Goal: Communication & Community: Answer question/provide support

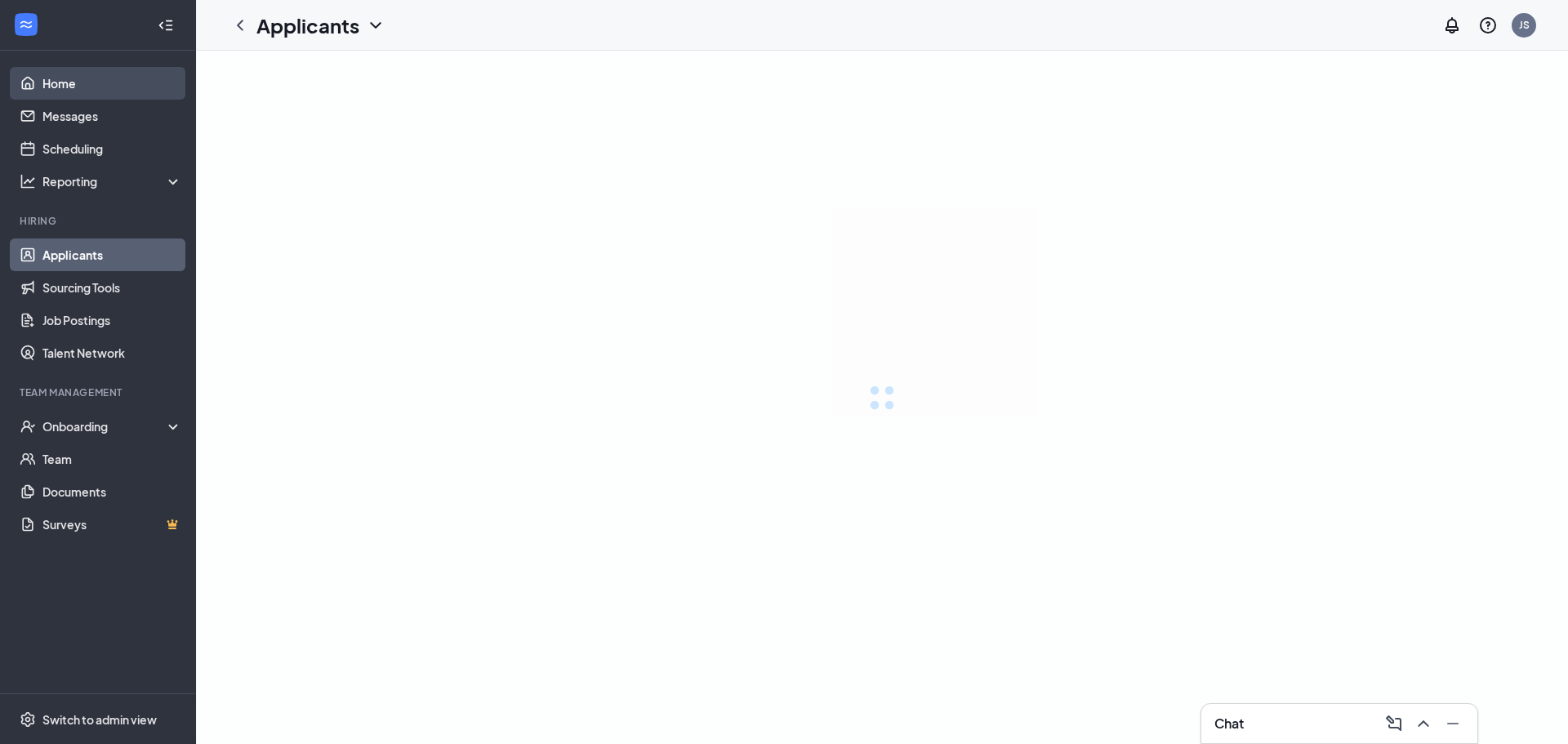
click at [107, 89] on link "Home" at bounding box center [112, 83] width 140 height 33
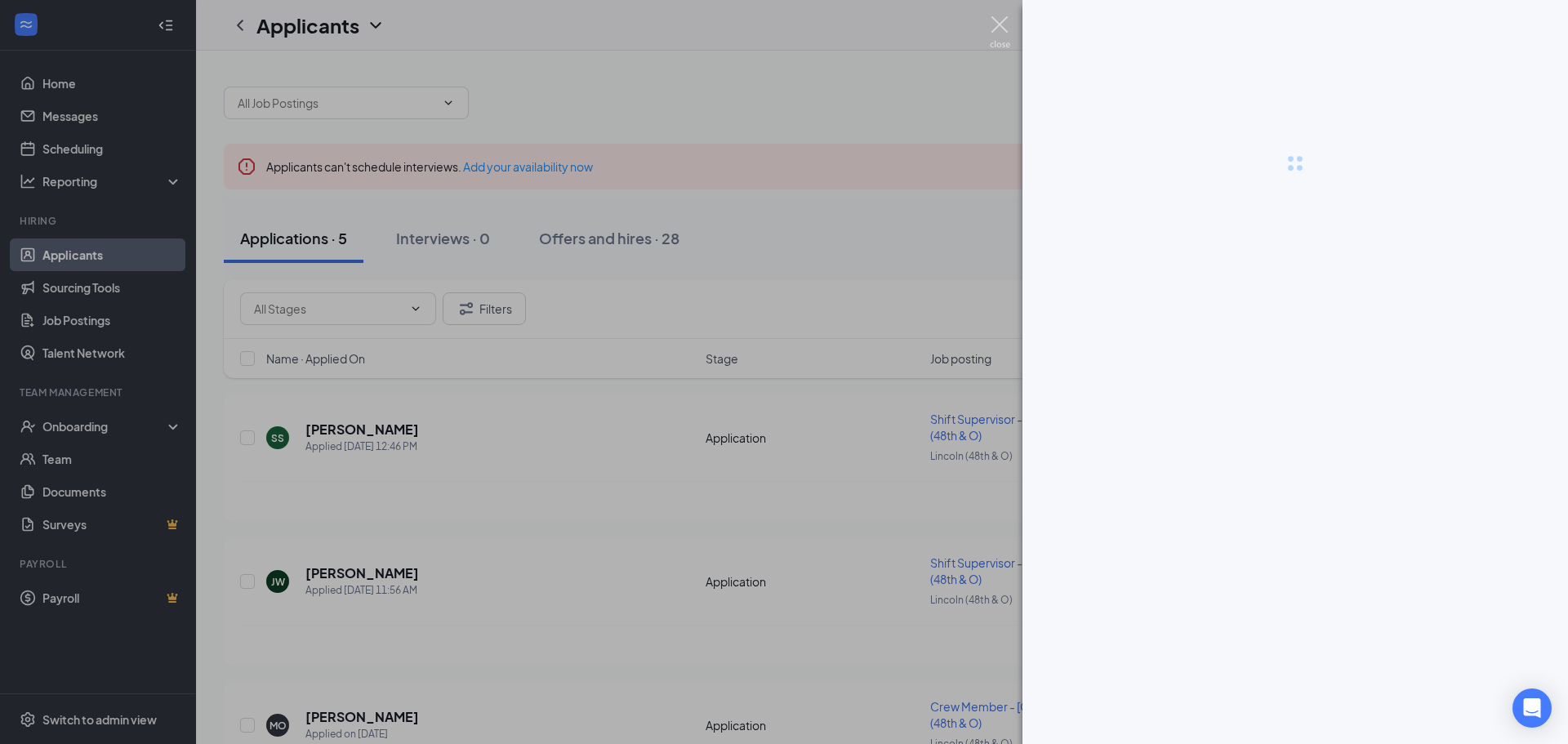
click at [992, 27] on img at bounding box center [1000, 32] width 21 height 32
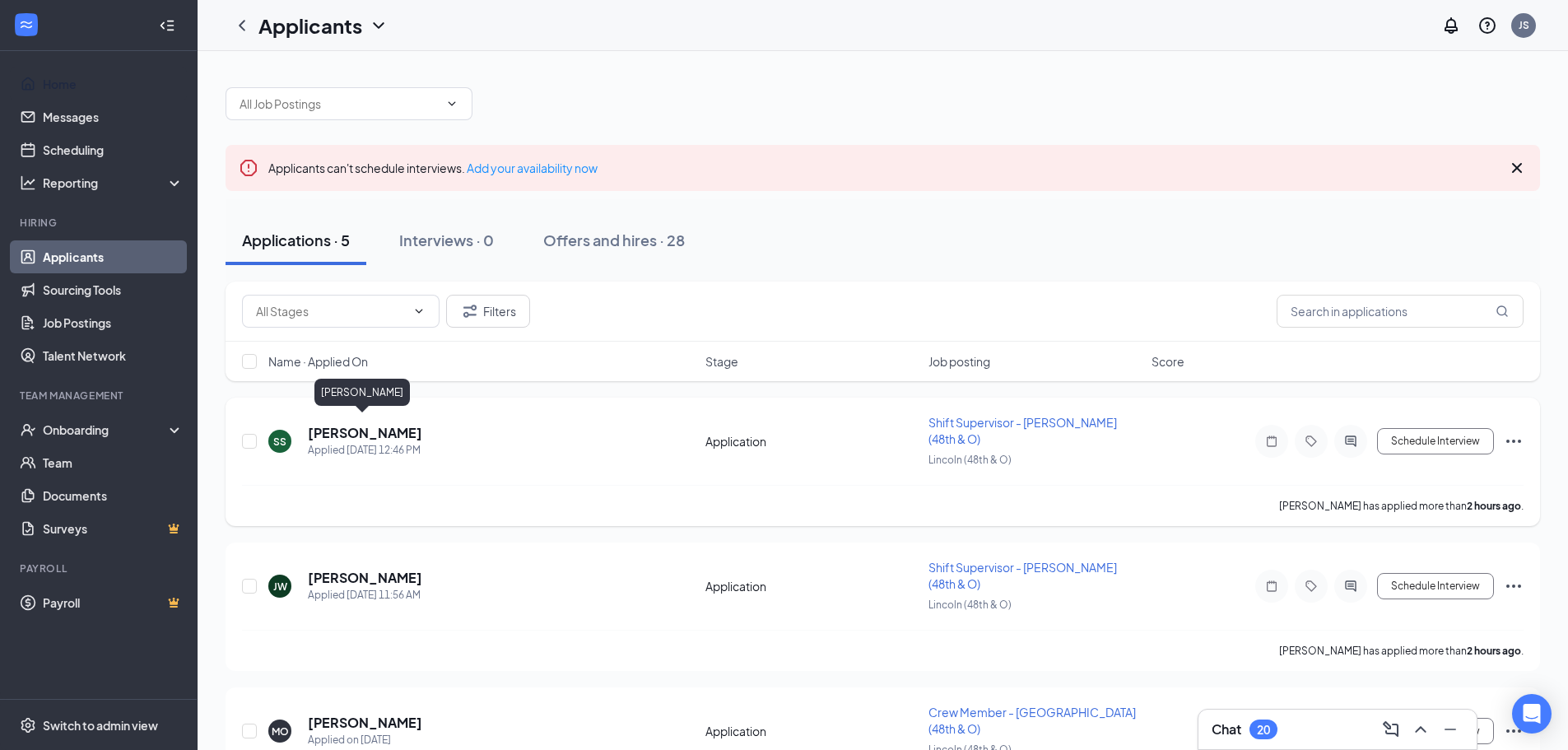
click at [353, 424] on h5 "[PERSON_NAME]" at bounding box center [365, 433] width 114 height 18
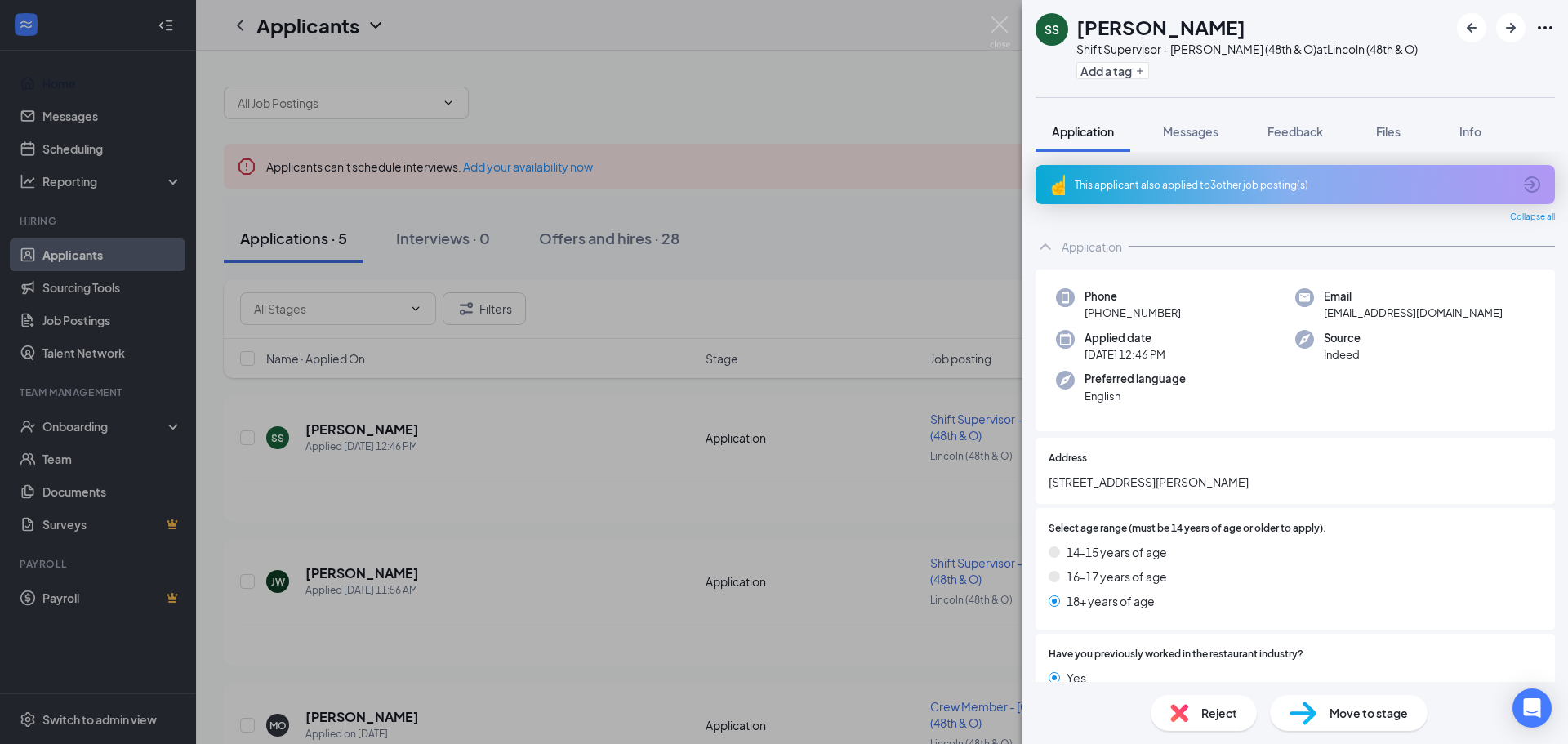
click at [1237, 189] on div "This applicant also applied to 3 other job posting(s)" at bounding box center [1293, 185] width 438 height 14
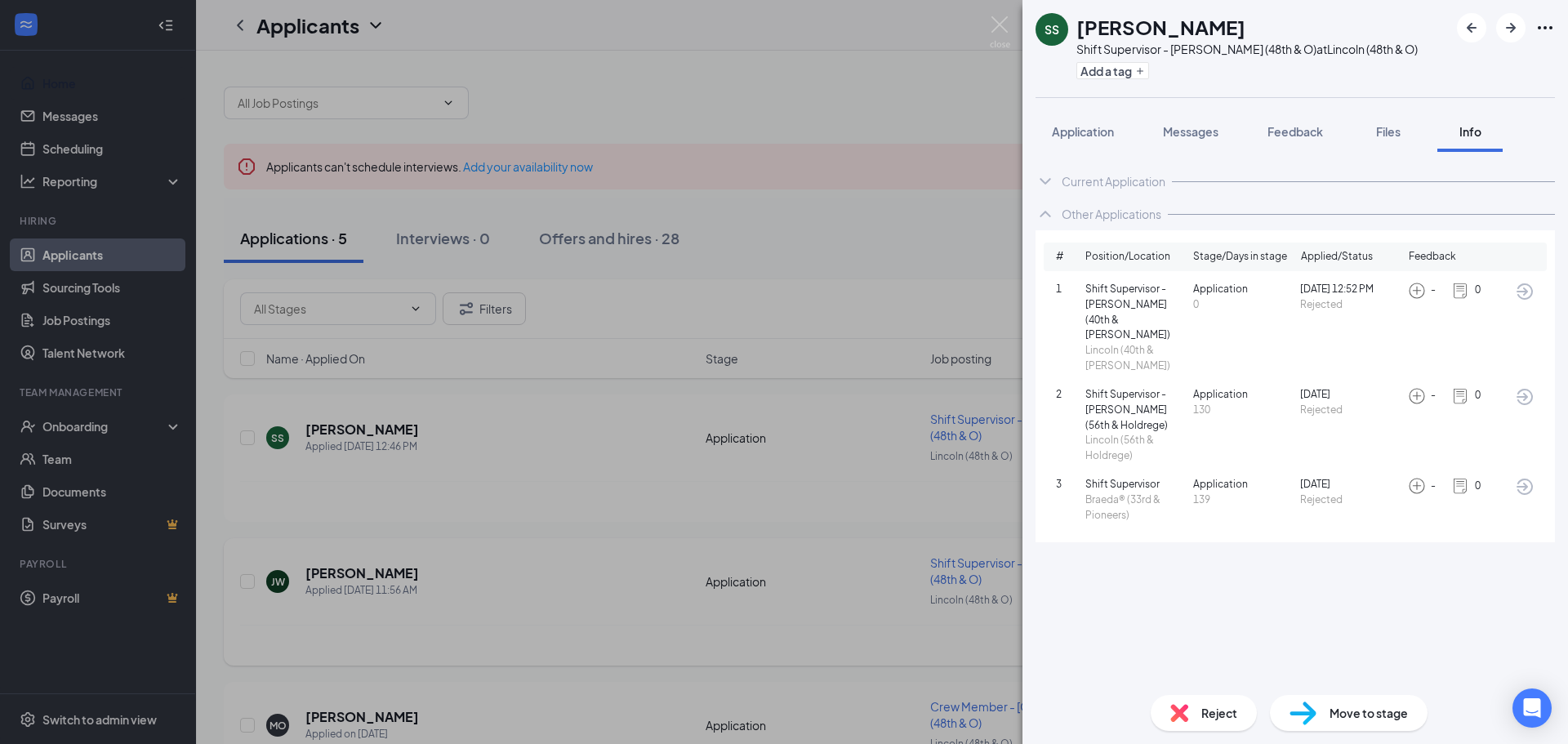
click at [403, 589] on div "SS [PERSON_NAME] Shift Supervisor - [PERSON_NAME] (48th & O) at [GEOGRAPHIC_DAT…" at bounding box center [784, 372] width 1568 height 744
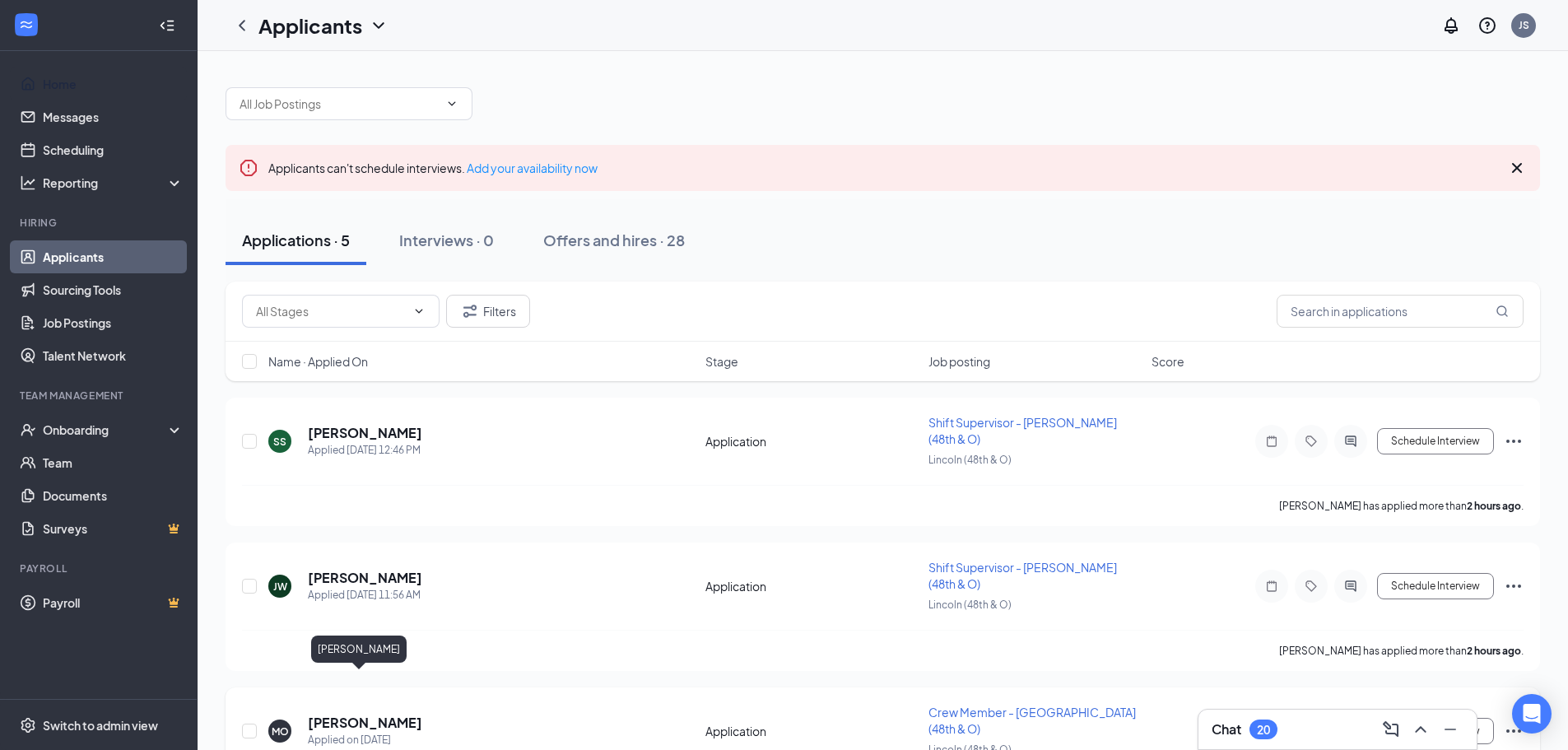
click at [331, 714] on h5 "[PERSON_NAME]" at bounding box center [365, 722] width 114 height 18
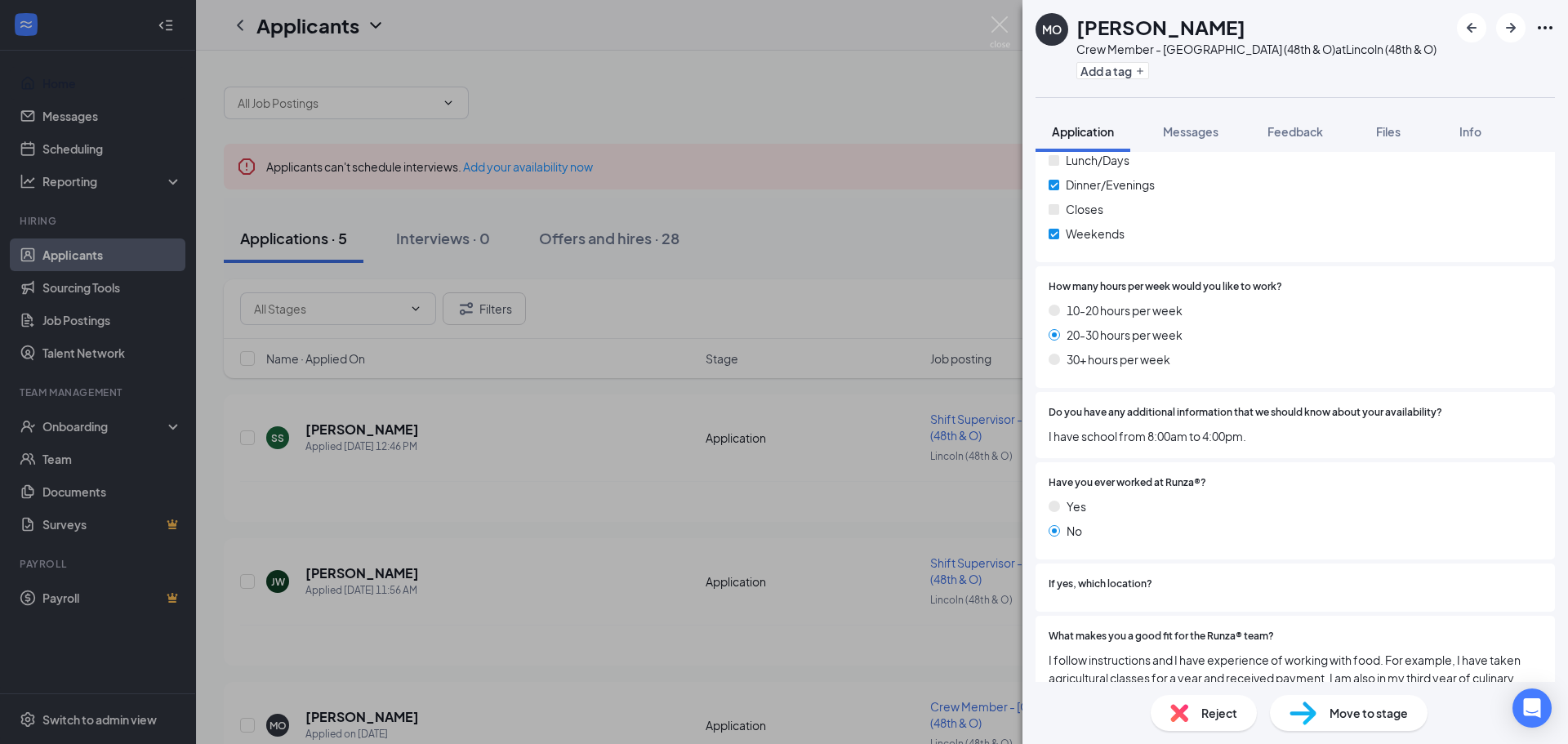
scroll to position [925, 0]
click at [578, 683] on div "MO [PERSON_NAME] Crew Member - [PERSON_NAME] (48th & O) at [GEOGRAPHIC_DATA] (4…" at bounding box center [784, 372] width 1568 height 744
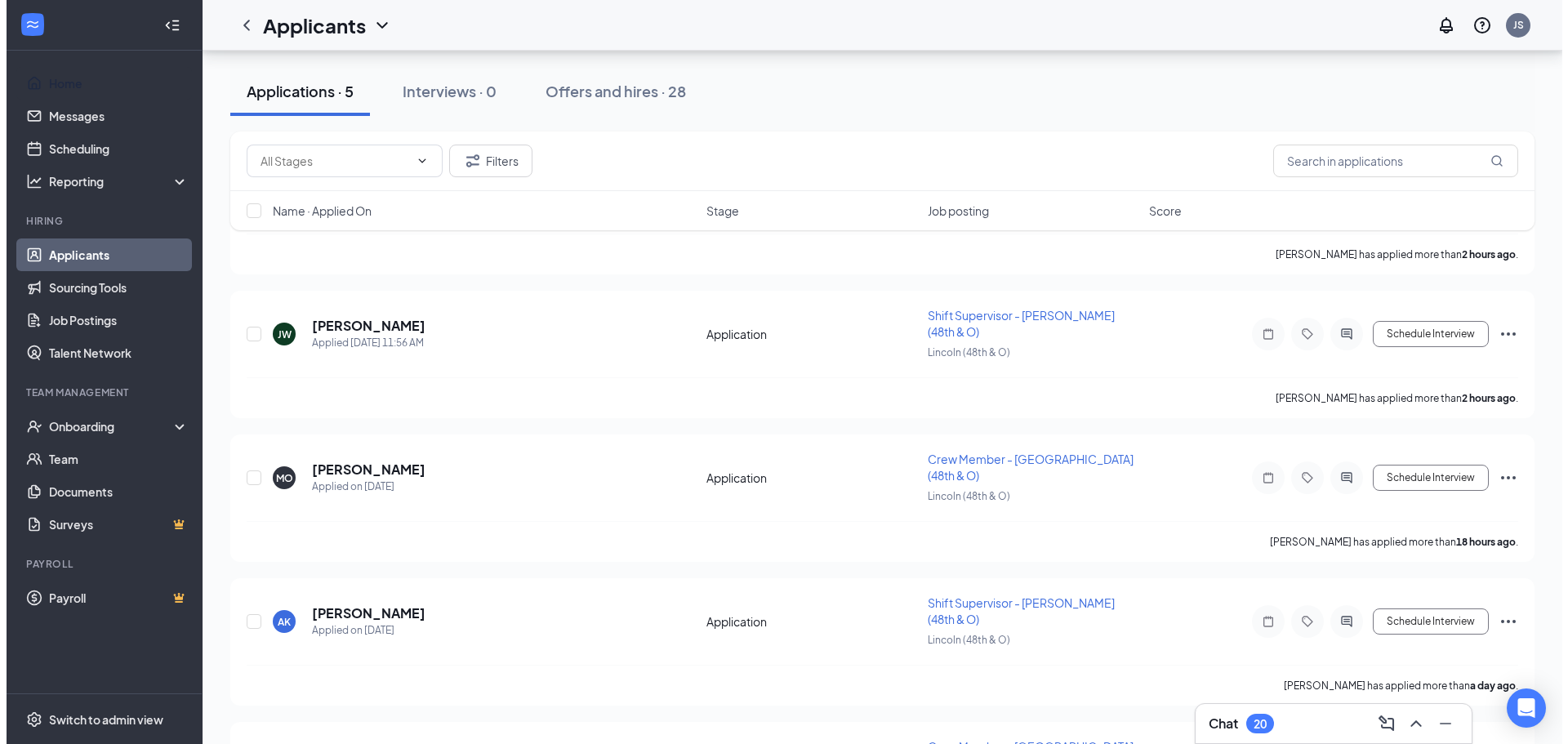
scroll to position [291, 0]
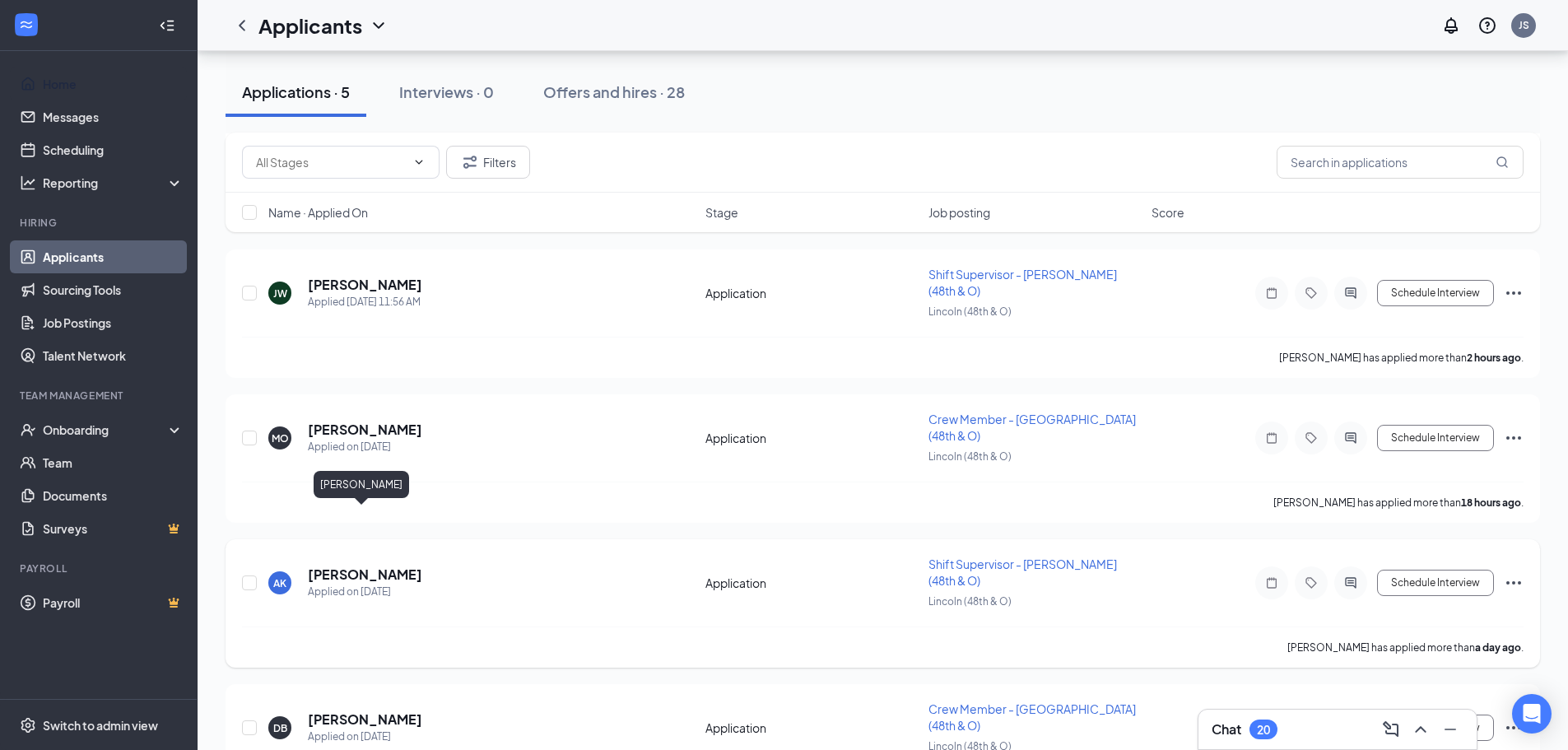
click at [375, 565] on h5 "[PERSON_NAME]" at bounding box center [365, 574] width 114 height 18
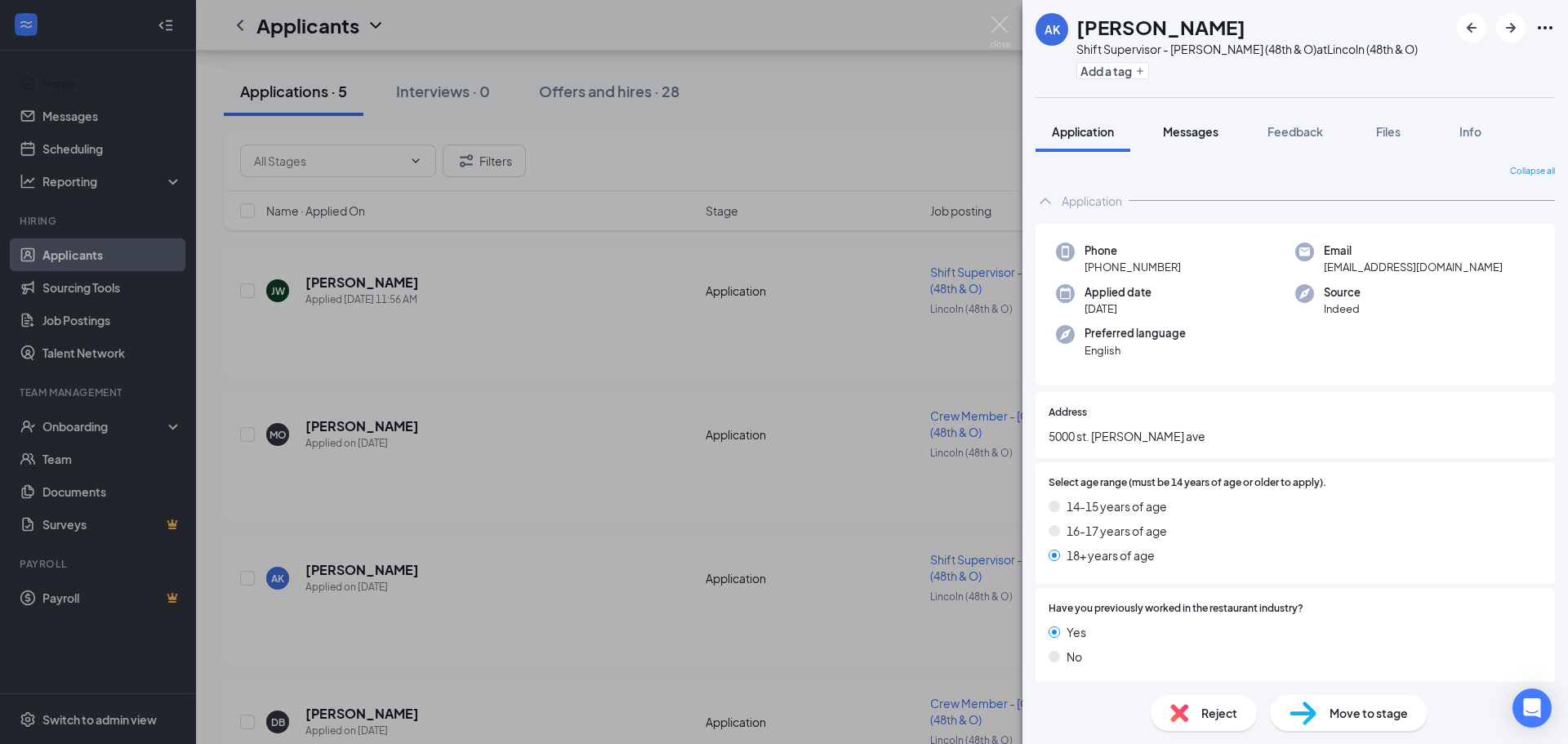
click at [1211, 141] on button "Messages" at bounding box center [1190, 132] width 88 height 41
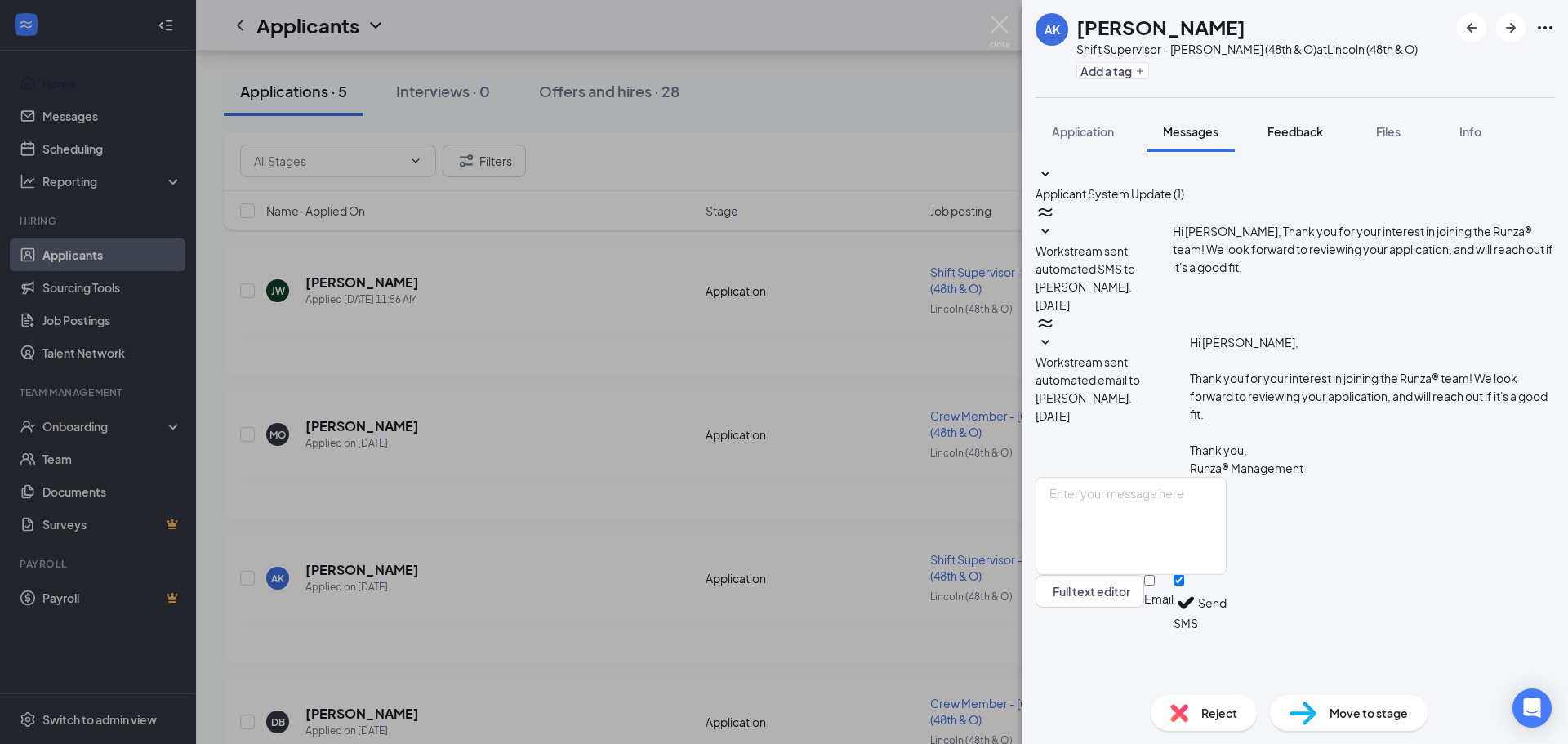
click at [1303, 129] on span "Feedback" at bounding box center [1295, 131] width 56 height 15
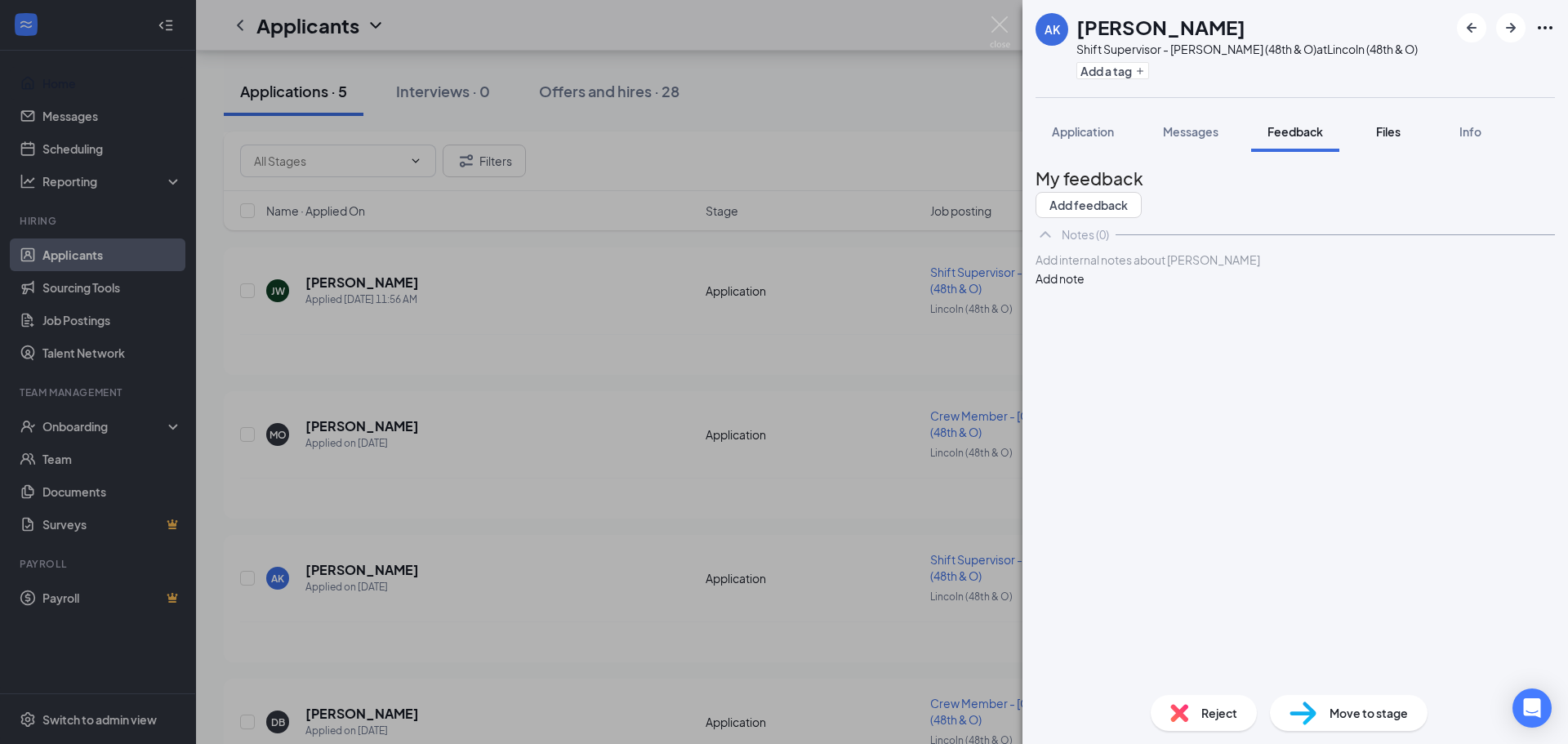
click at [1407, 131] on button "Files" at bounding box center [1388, 132] width 65 height 41
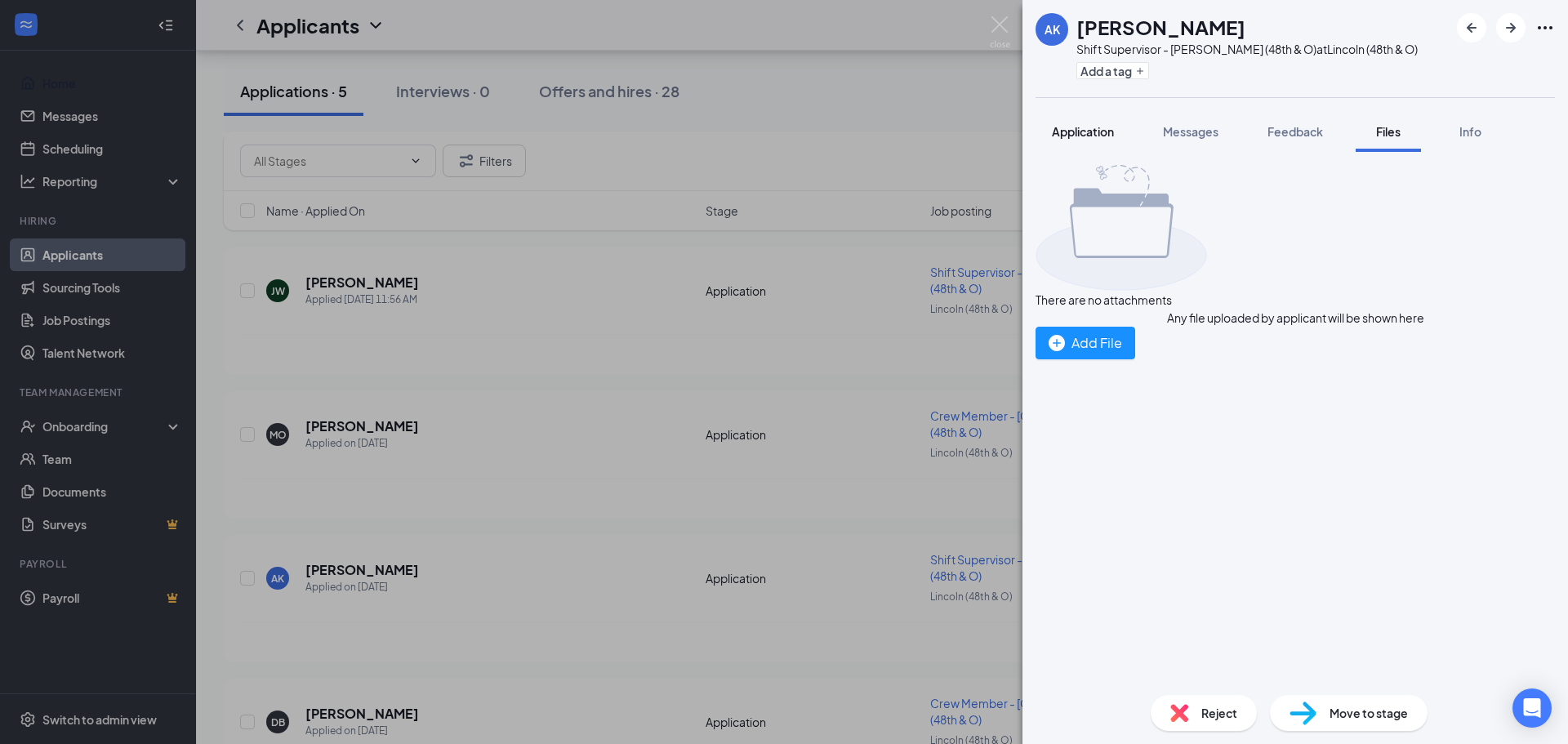
click at [1097, 136] on span "Application" at bounding box center [1083, 131] width 62 height 15
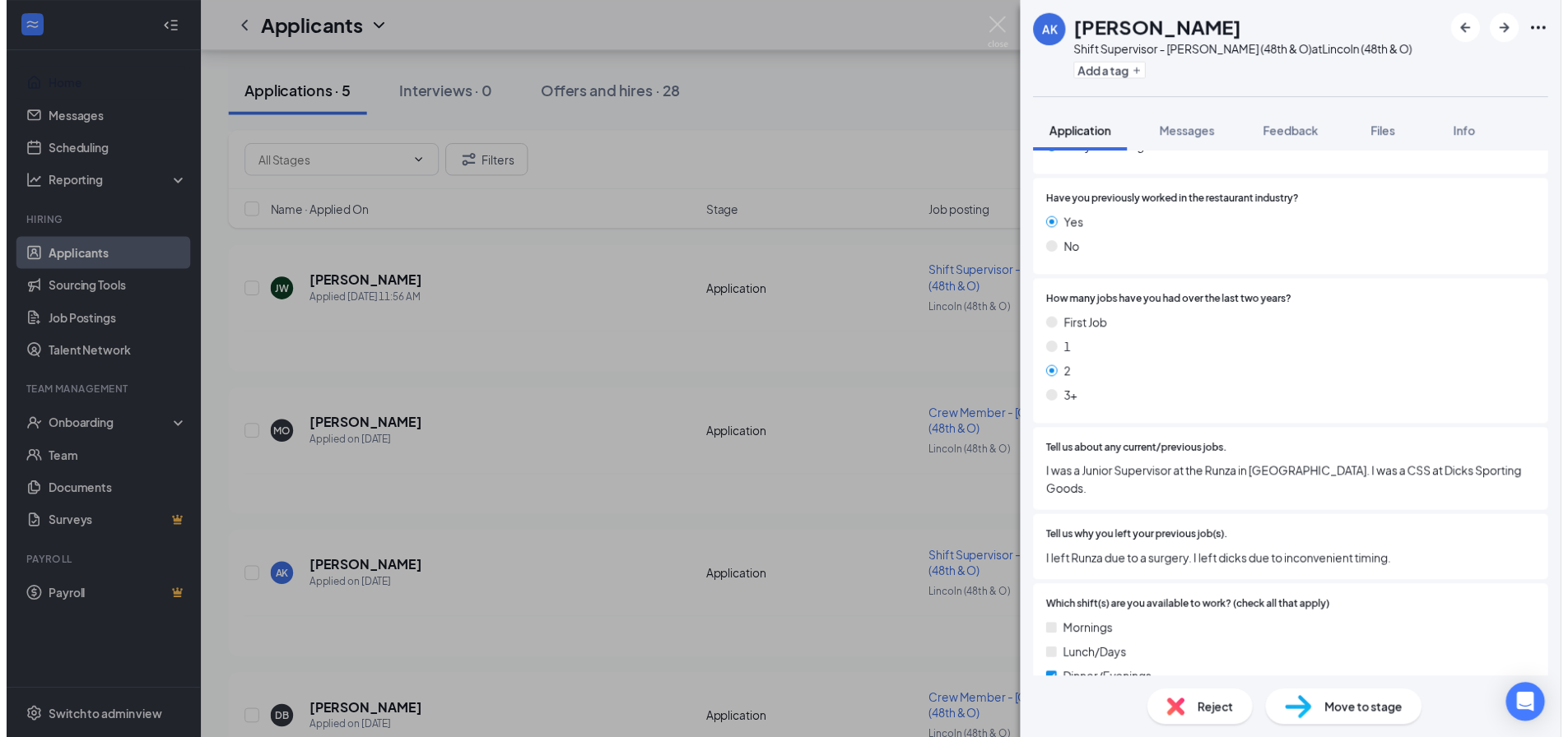
scroll to position [493, 0]
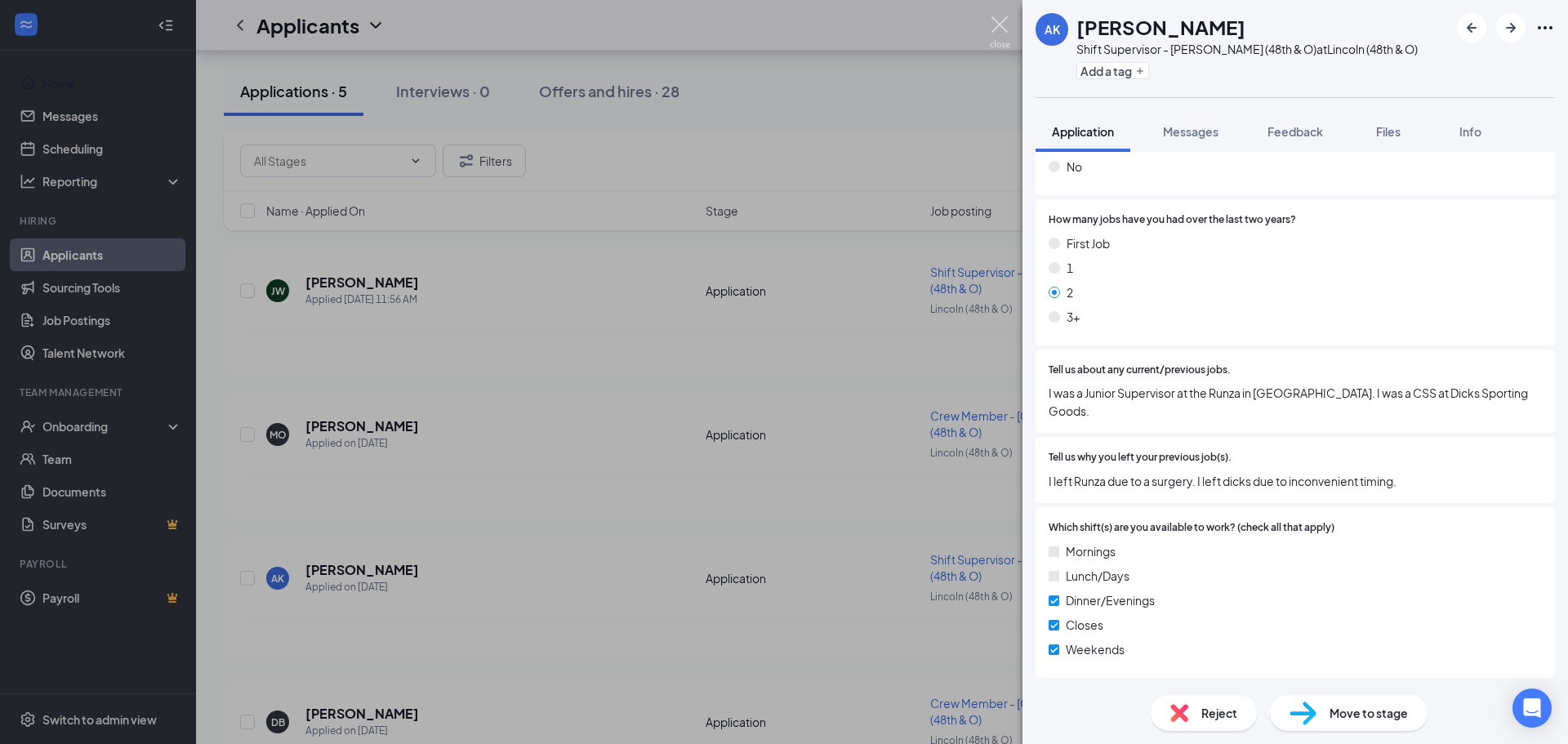
click at [1000, 26] on img at bounding box center [1000, 32] width 21 height 32
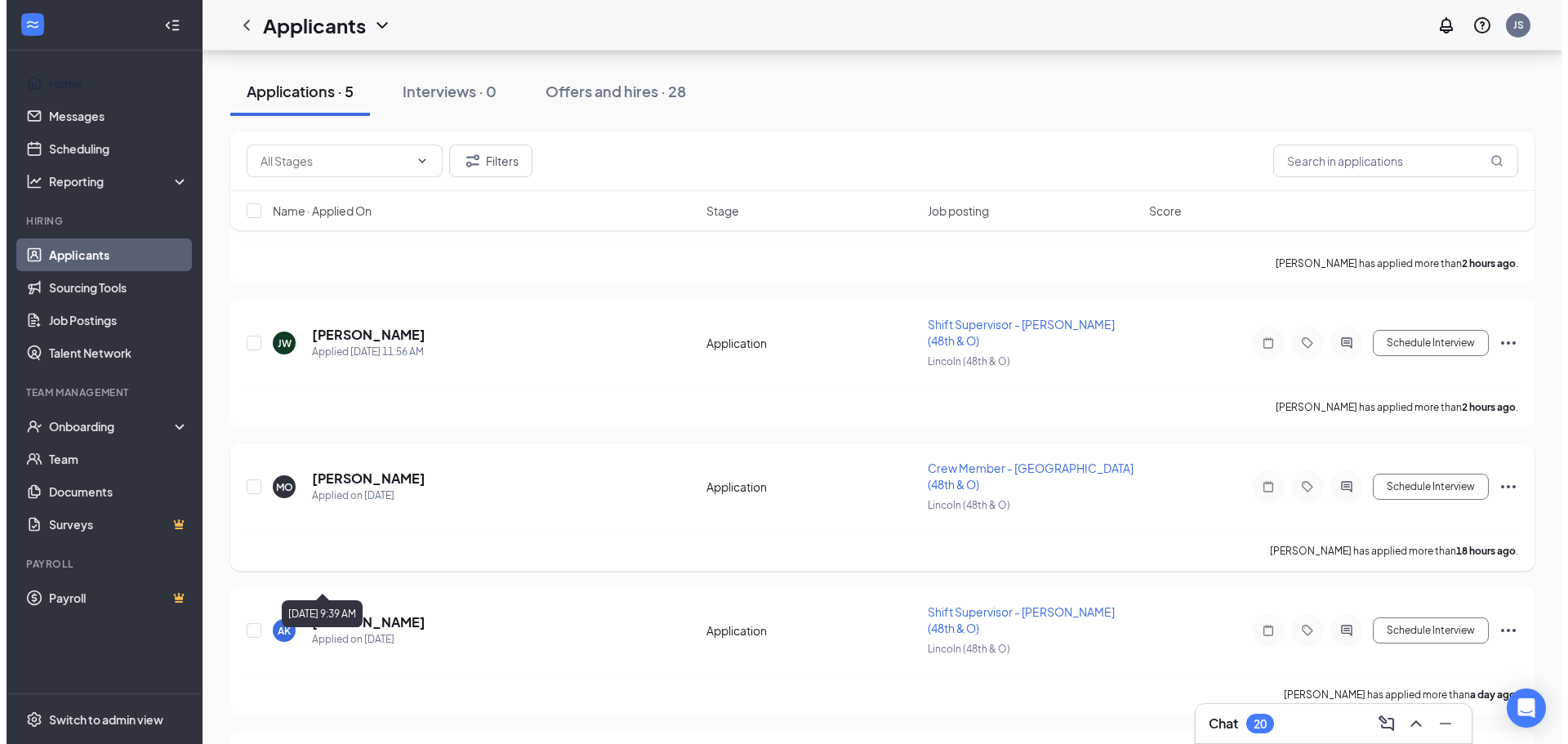
scroll to position [245, 0]
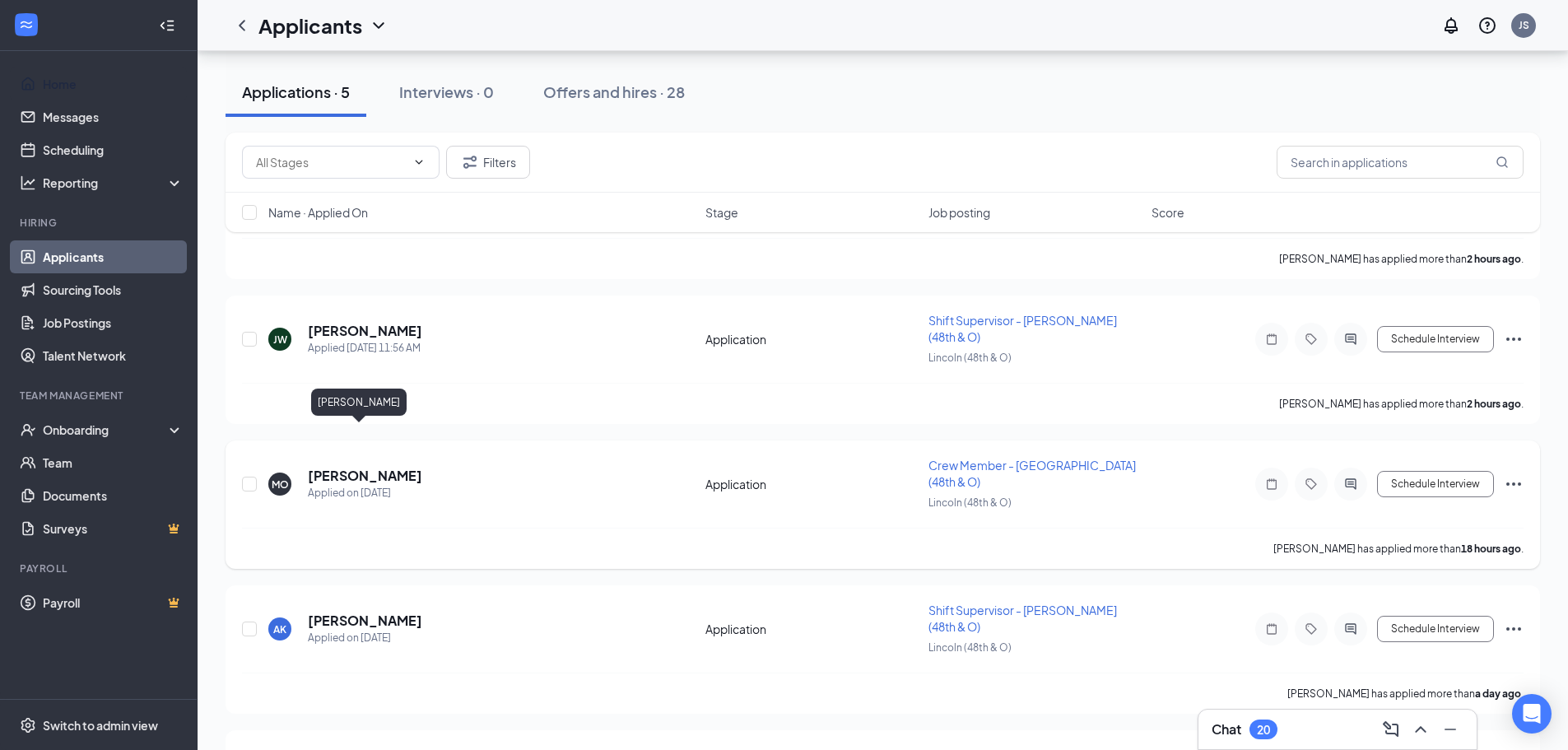
click at [336, 467] on h5 "[PERSON_NAME]" at bounding box center [365, 475] width 114 height 18
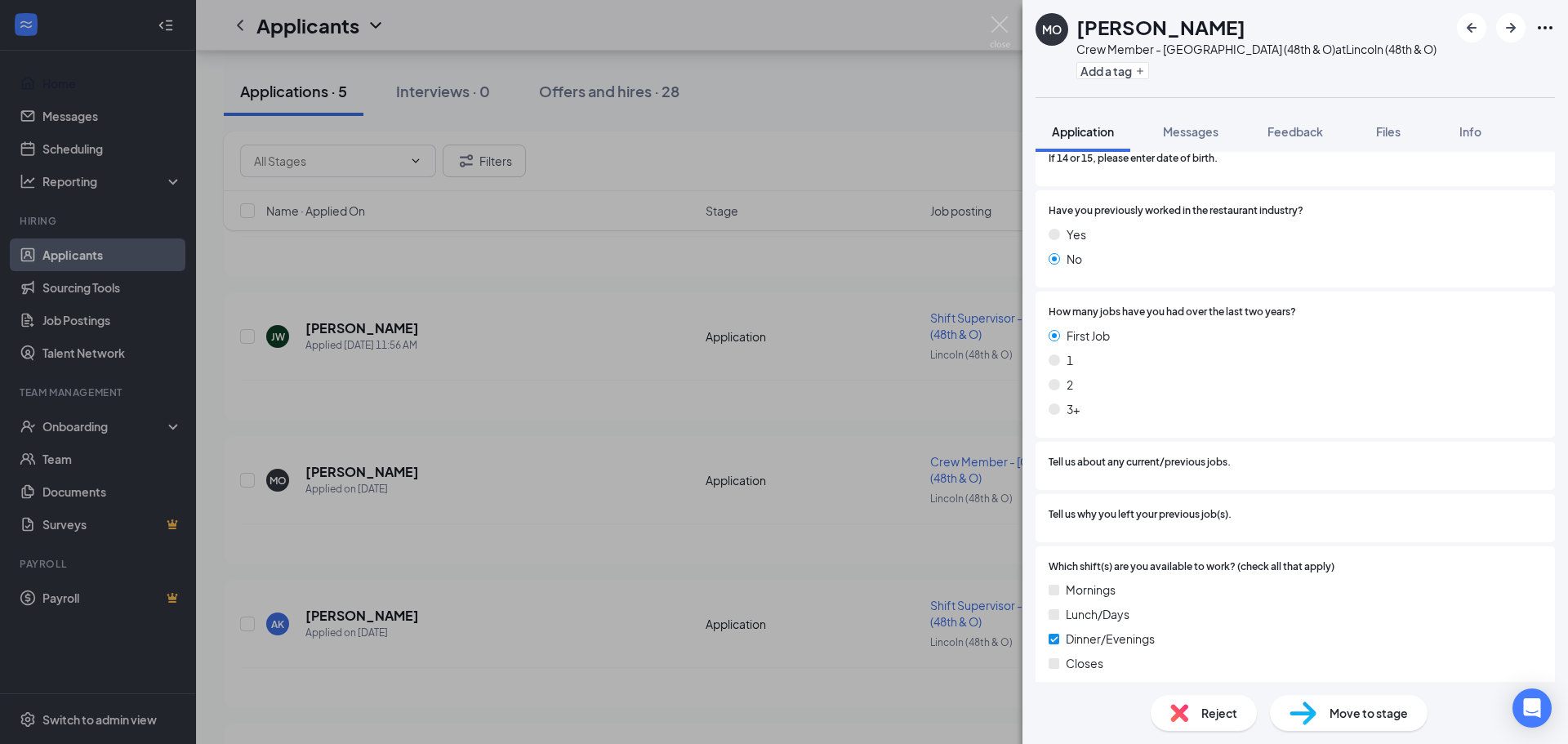
scroll to position [489, 0]
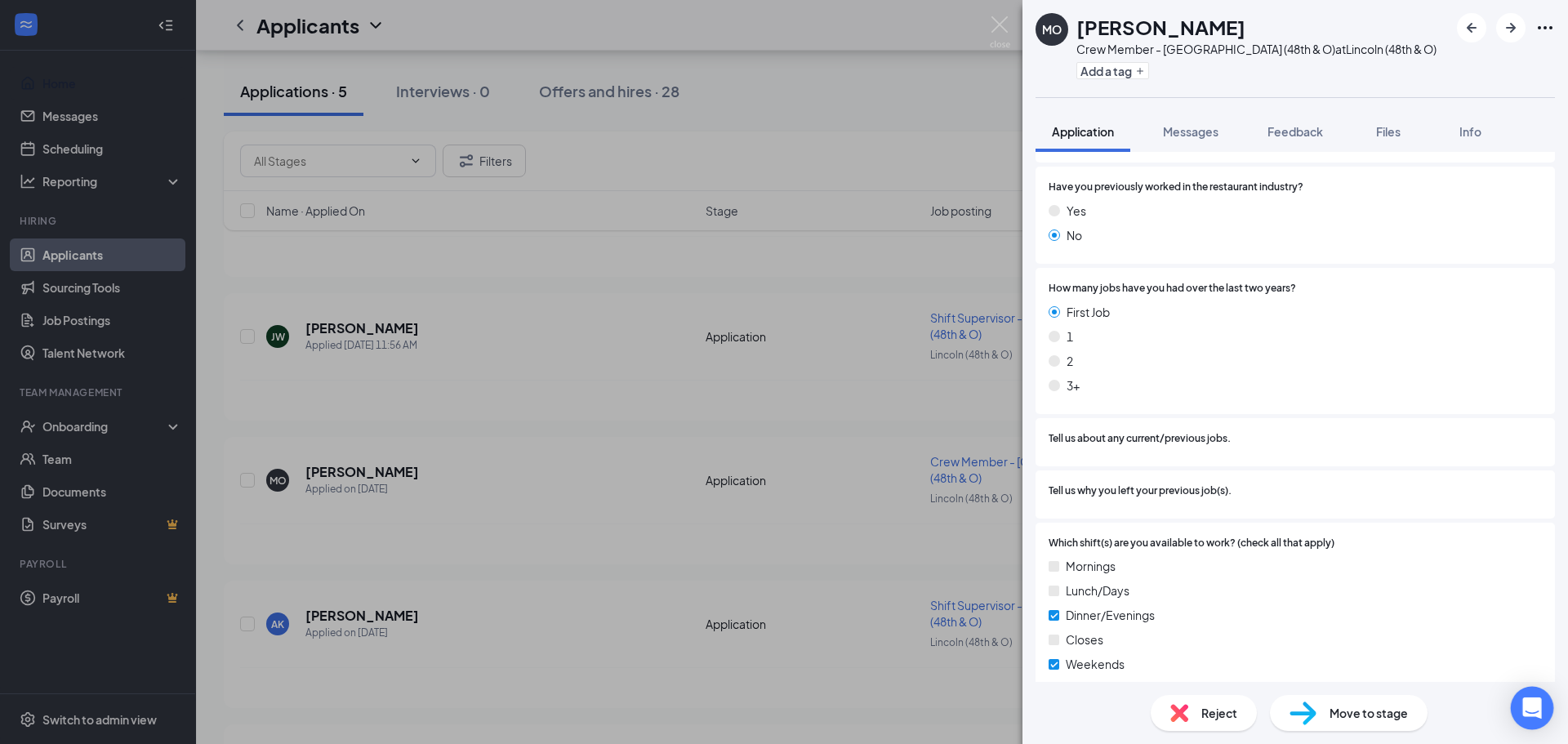
click at [1531, 705] on icon "Open Intercom Messenger" at bounding box center [1531, 707] width 19 height 21
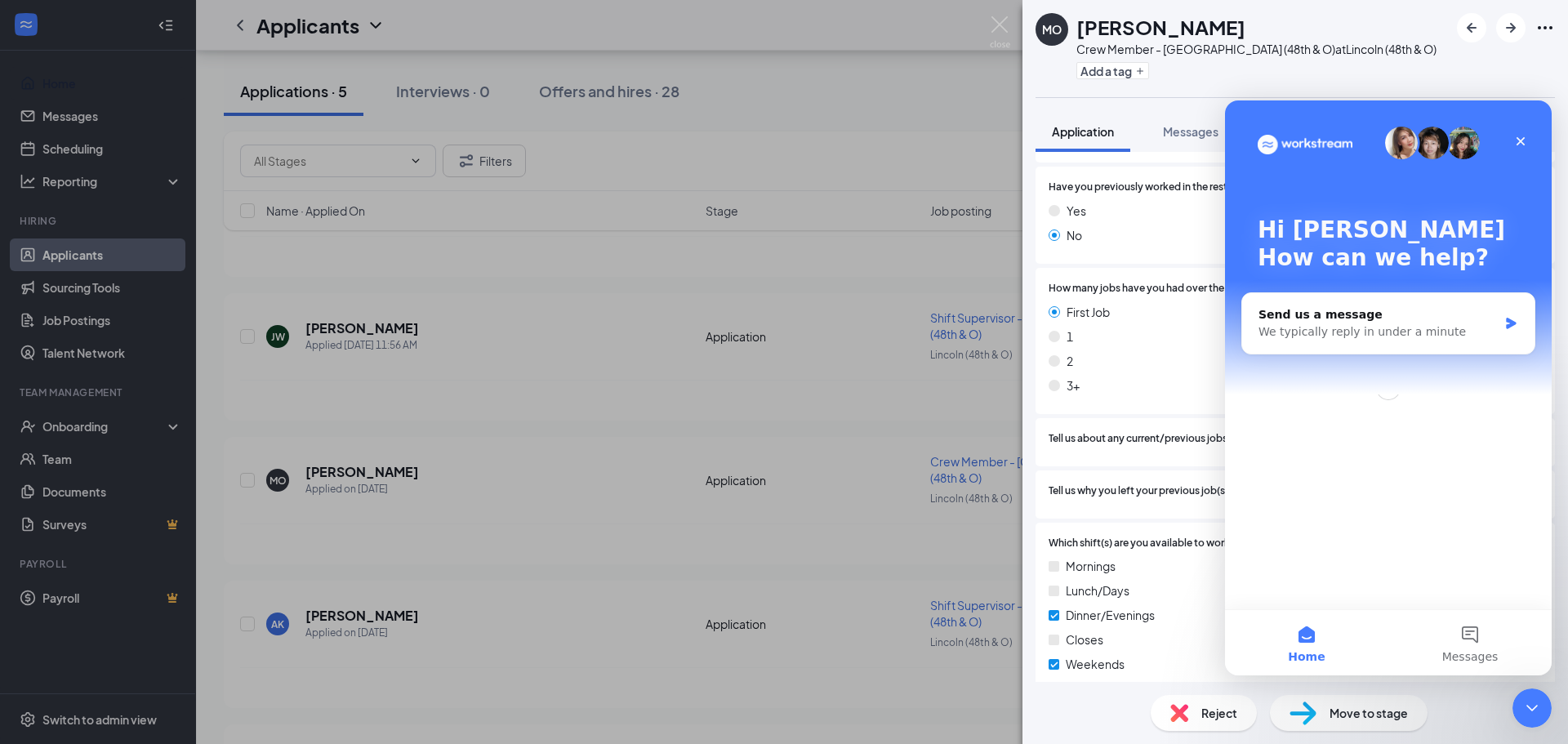
scroll to position [0, 0]
click at [1524, 141] on icon "Close" at bounding box center [1520, 141] width 13 height 13
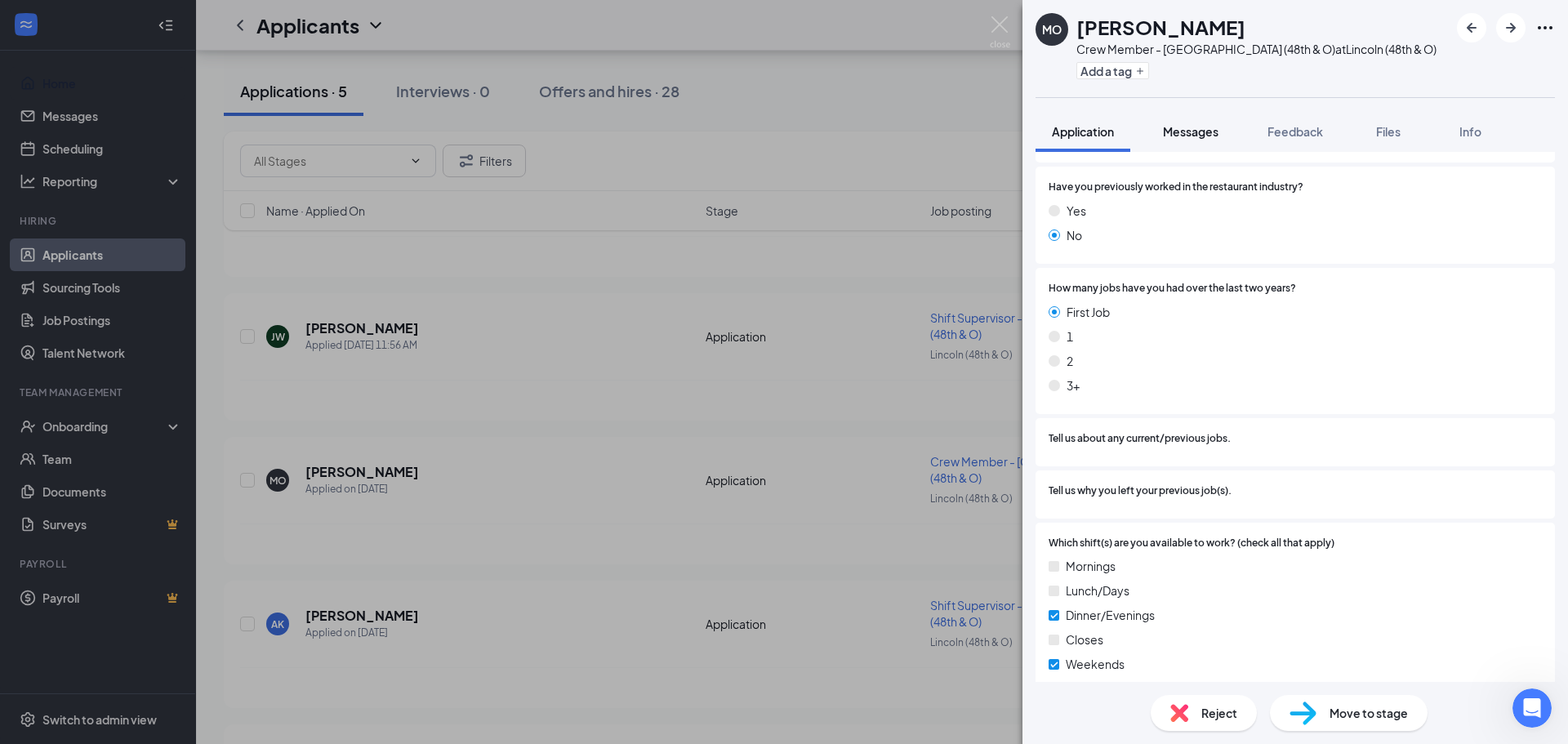
click at [1198, 135] on span "Messages" at bounding box center [1190, 131] width 56 height 15
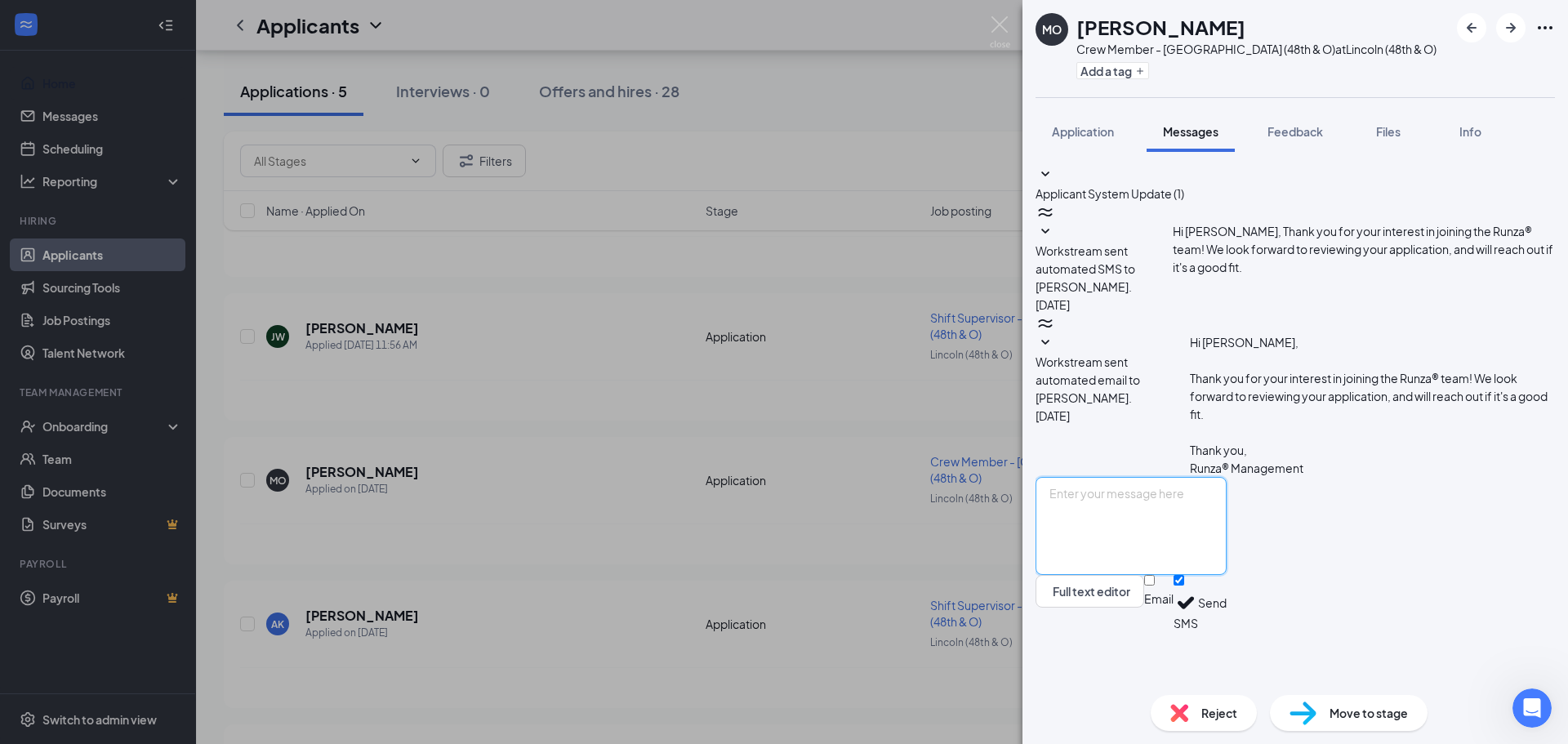
click at [1188, 567] on textarea at bounding box center [1131, 525] width 191 height 98
type textarea "Hi [PERSON_NAME], this is [PERSON_NAME] from the Runza on 48th and O st. Are yo…"
click at [1155, 585] on input "Email" at bounding box center [1149, 580] width 10 height 10
checkbox input "true"
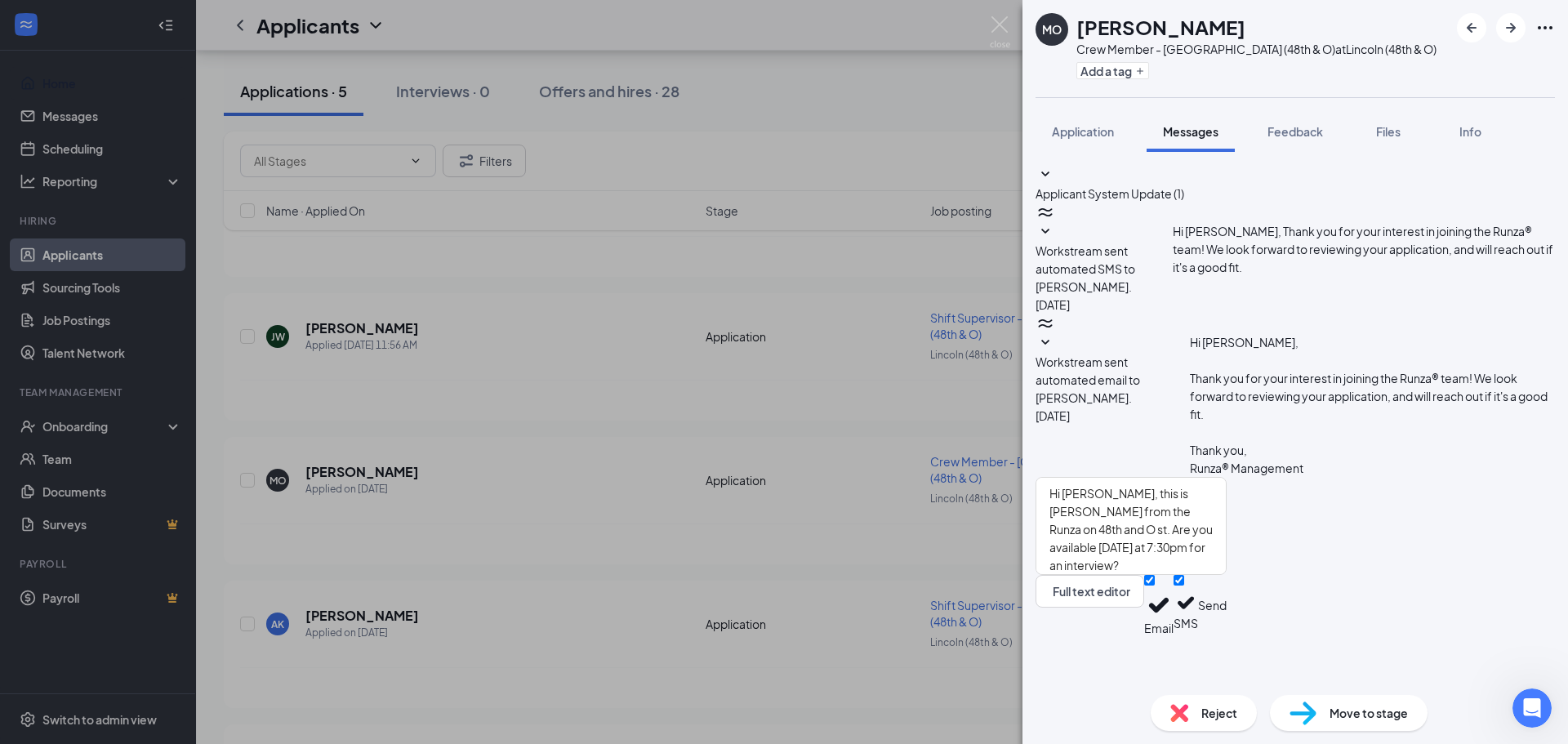
click at [1227, 636] on button "Send" at bounding box center [1211, 605] width 28 height 61
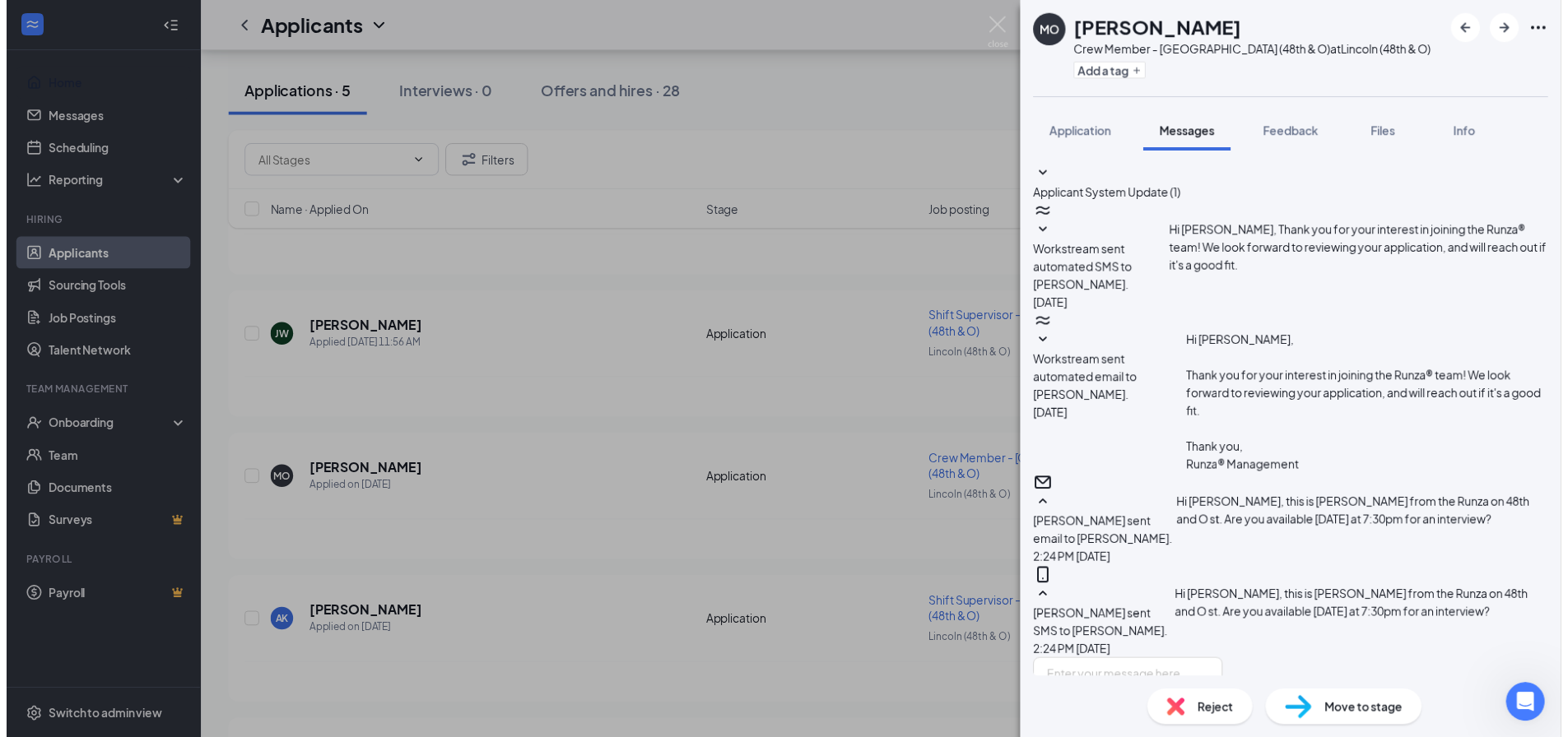
scroll to position [80, 0]
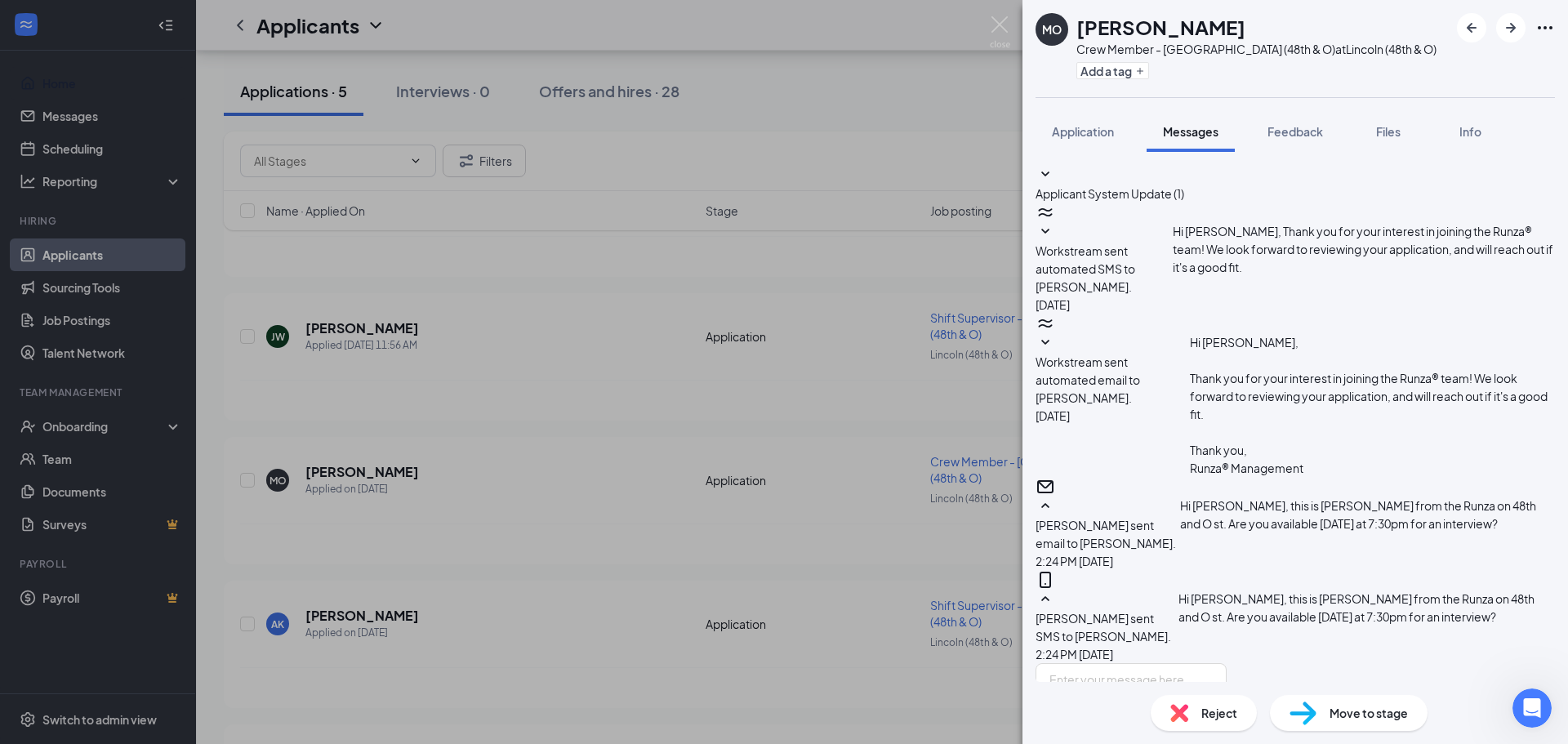
click at [508, 489] on div "MO [PERSON_NAME] Crew Member - [PERSON_NAME] (48th & O) at [GEOGRAPHIC_DATA] (4…" at bounding box center [784, 372] width 1568 height 744
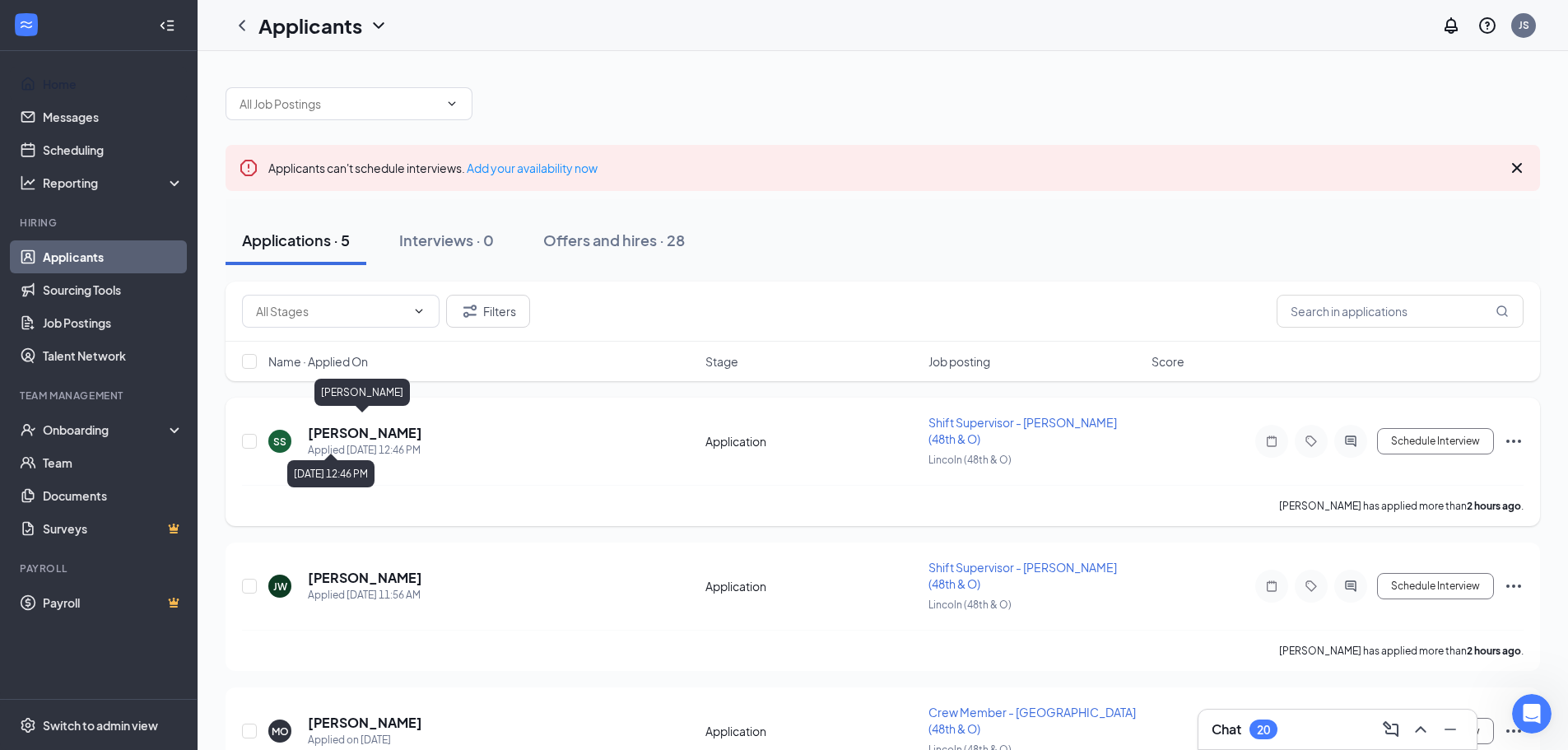
click at [346, 424] on h5 "[PERSON_NAME]" at bounding box center [365, 433] width 114 height 18
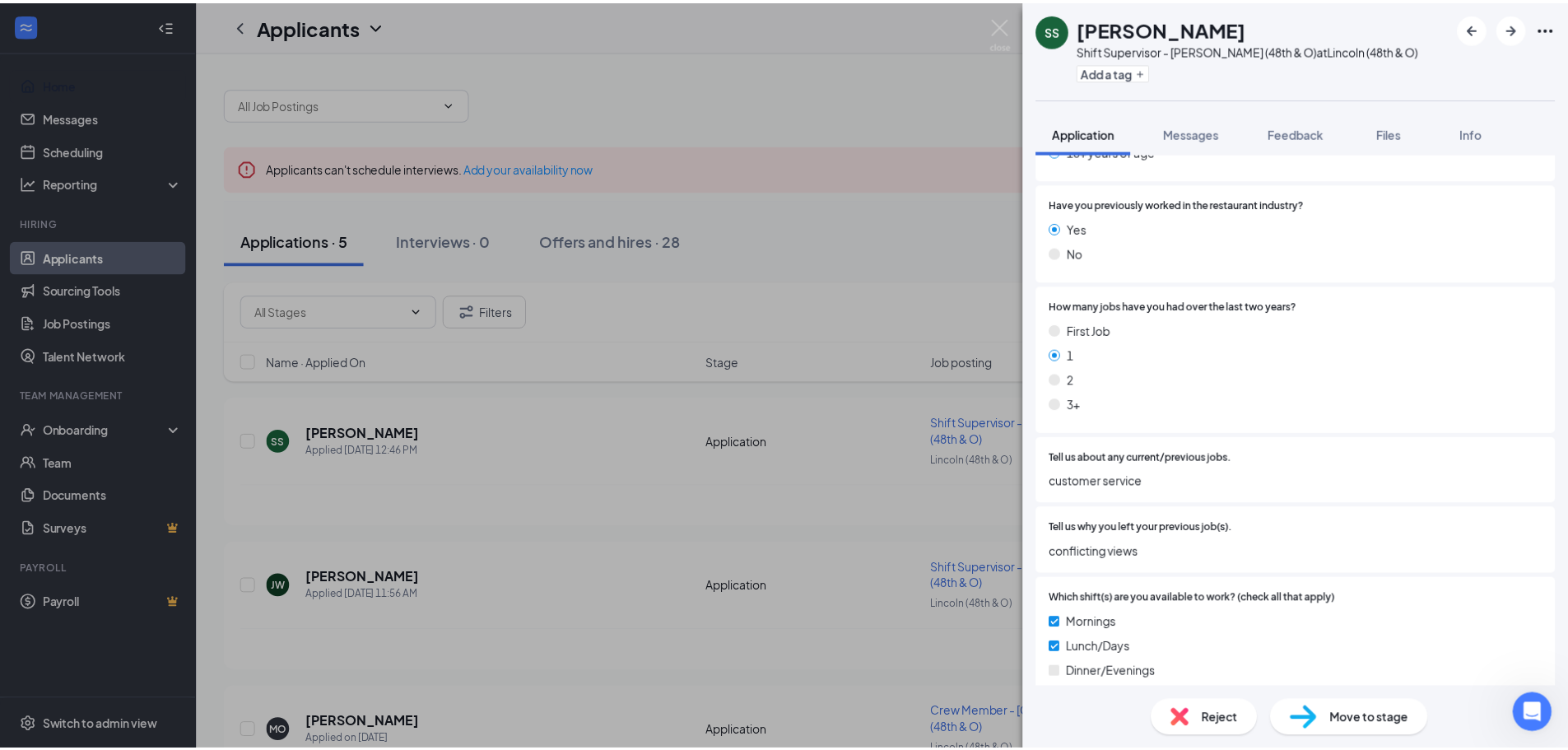
scroll to position [493, 0]
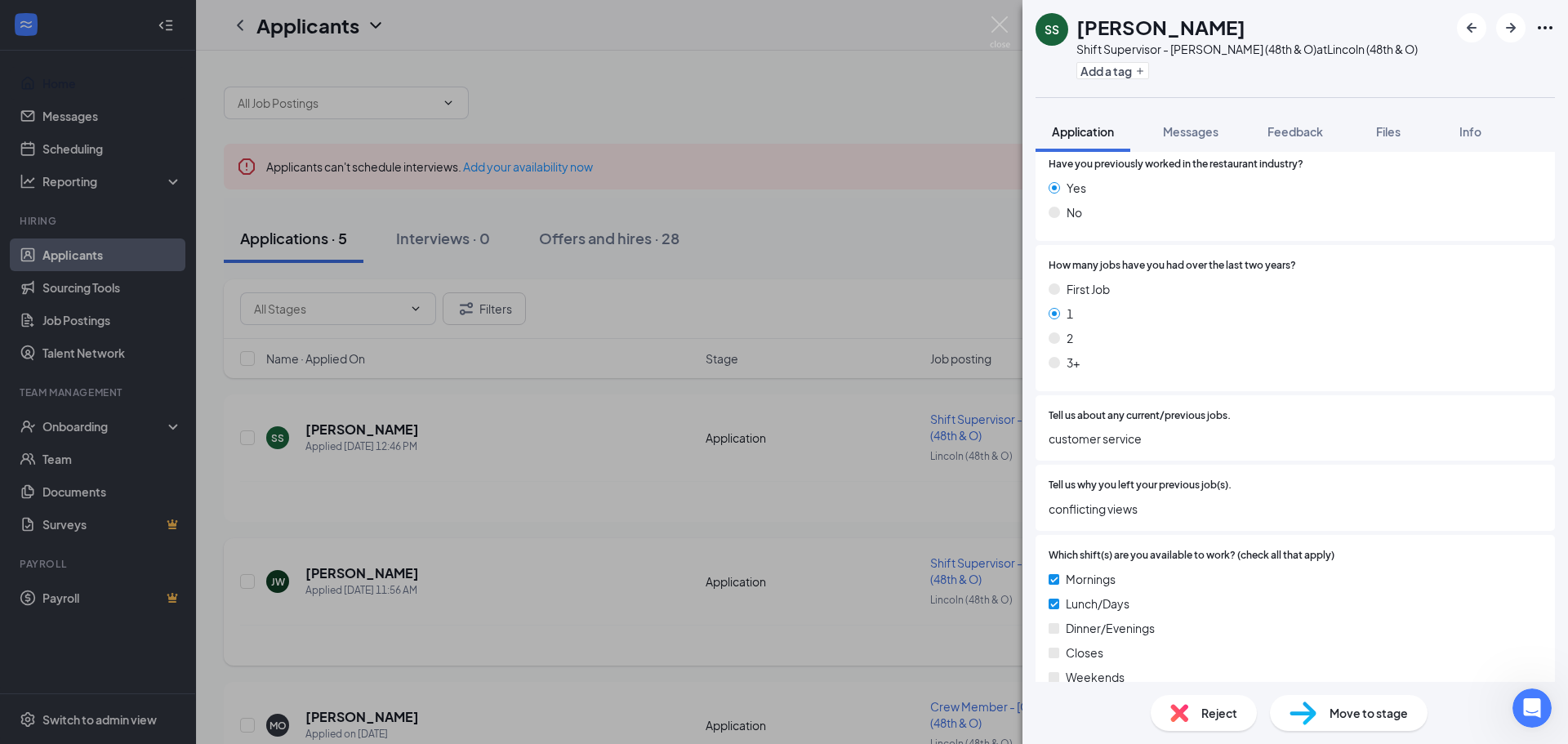
click at [514, 558] on div "SS [PERSON_NAME] Shift Supervisor - [PERSON_NAME] (48th & O) at [GEOGRAPHIC_DAT…" at bounding box center [784, 372] width 1568 height 744
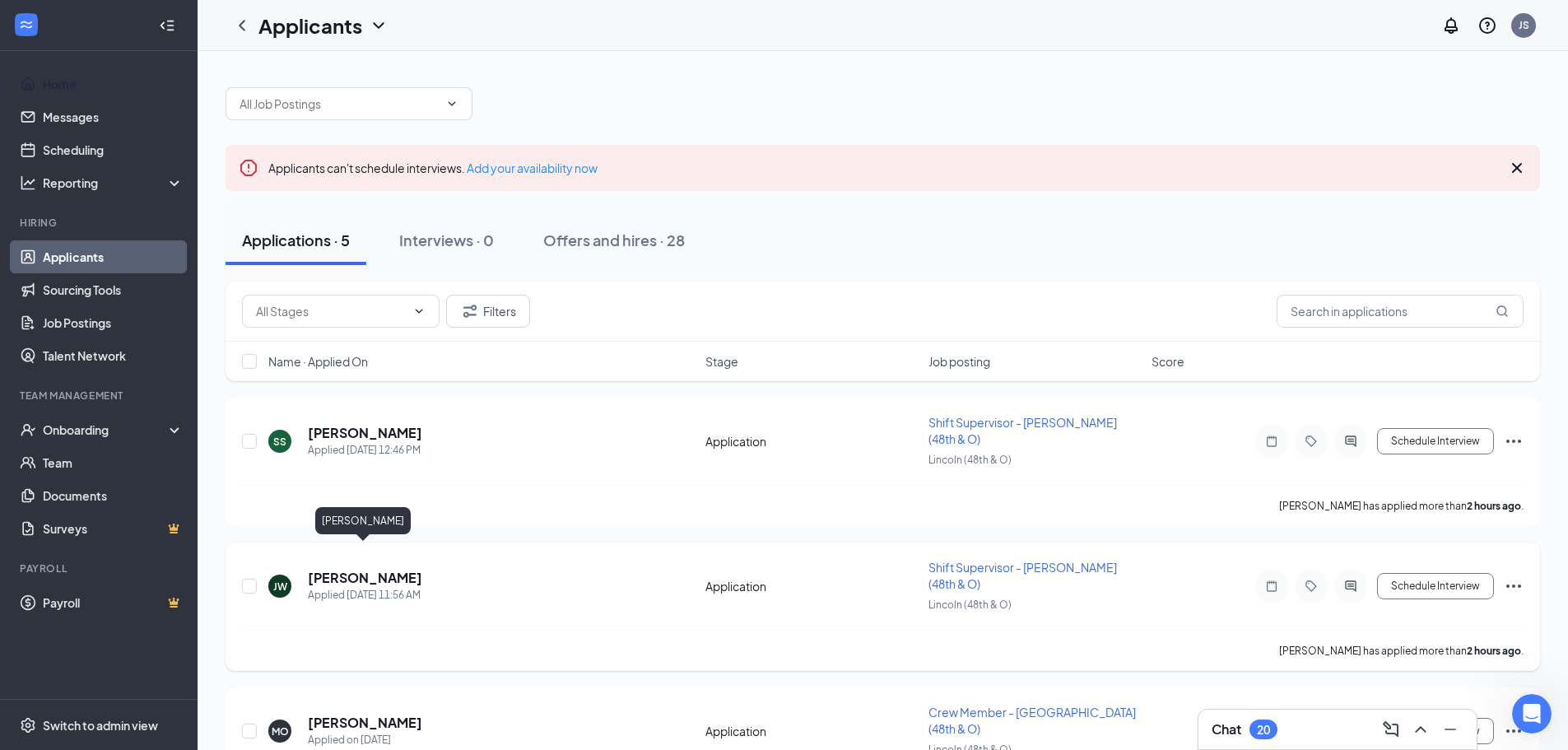
click at [361, 569] on h5 "[PERSON_NAME]" at bounding box center [365, 577] width 114 height 18
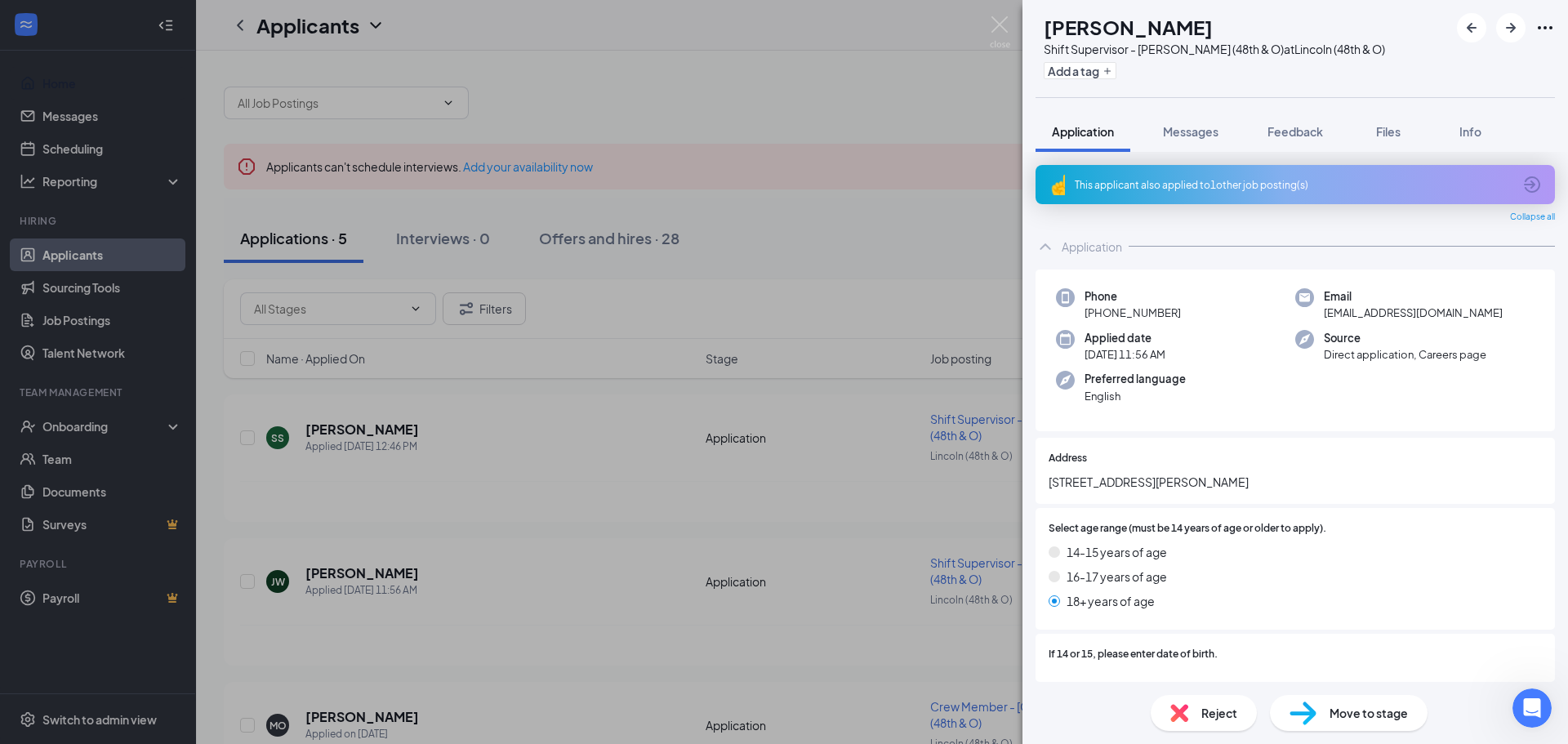
click at [719, 629] on div "[PERSON_NAME] Jaryonlee [PERSON_NAME] Shift Supervisor - [PERSON_NAME] (48th & …" at bounding box center [784, 372] width 1568 height 744
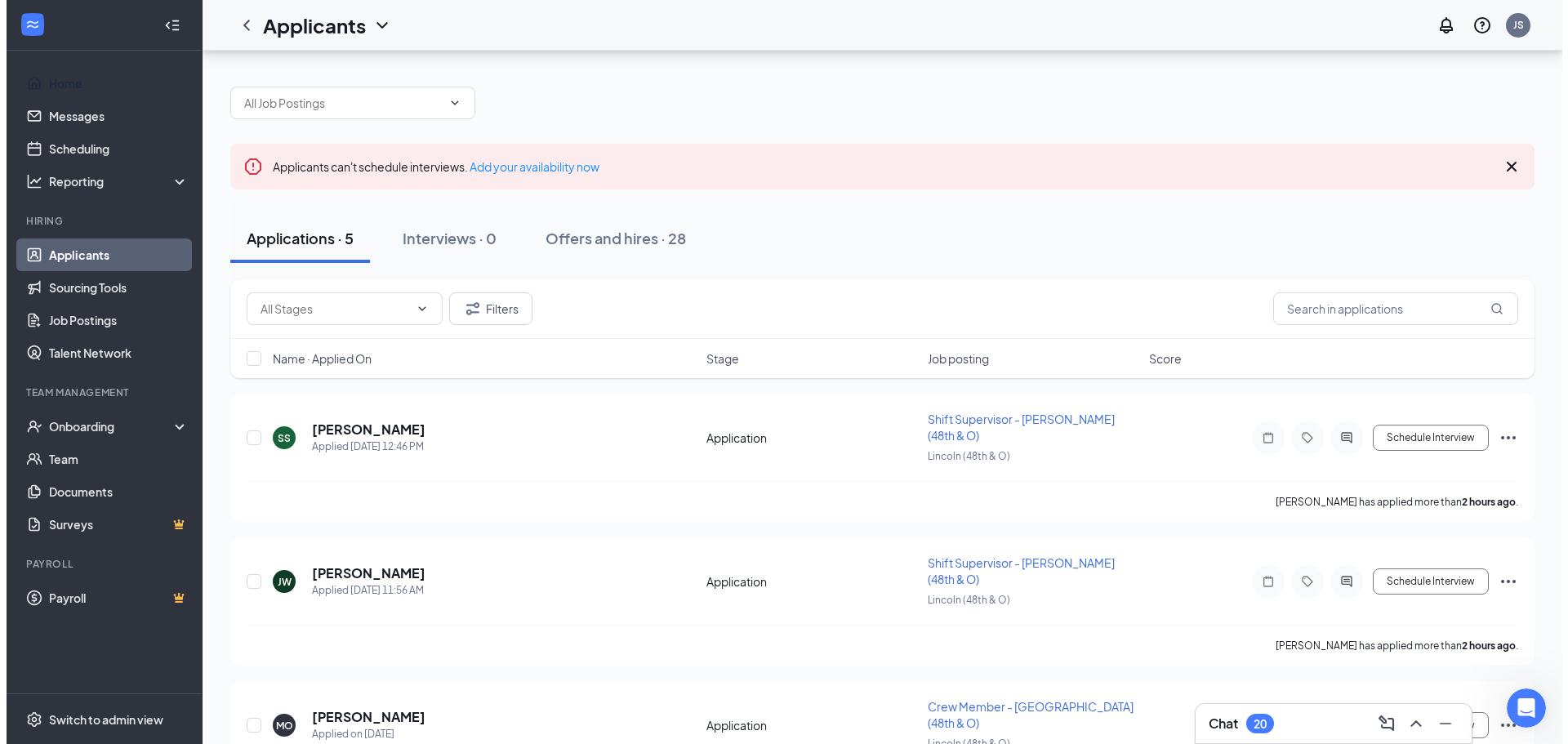
scroll to position [245, 0]
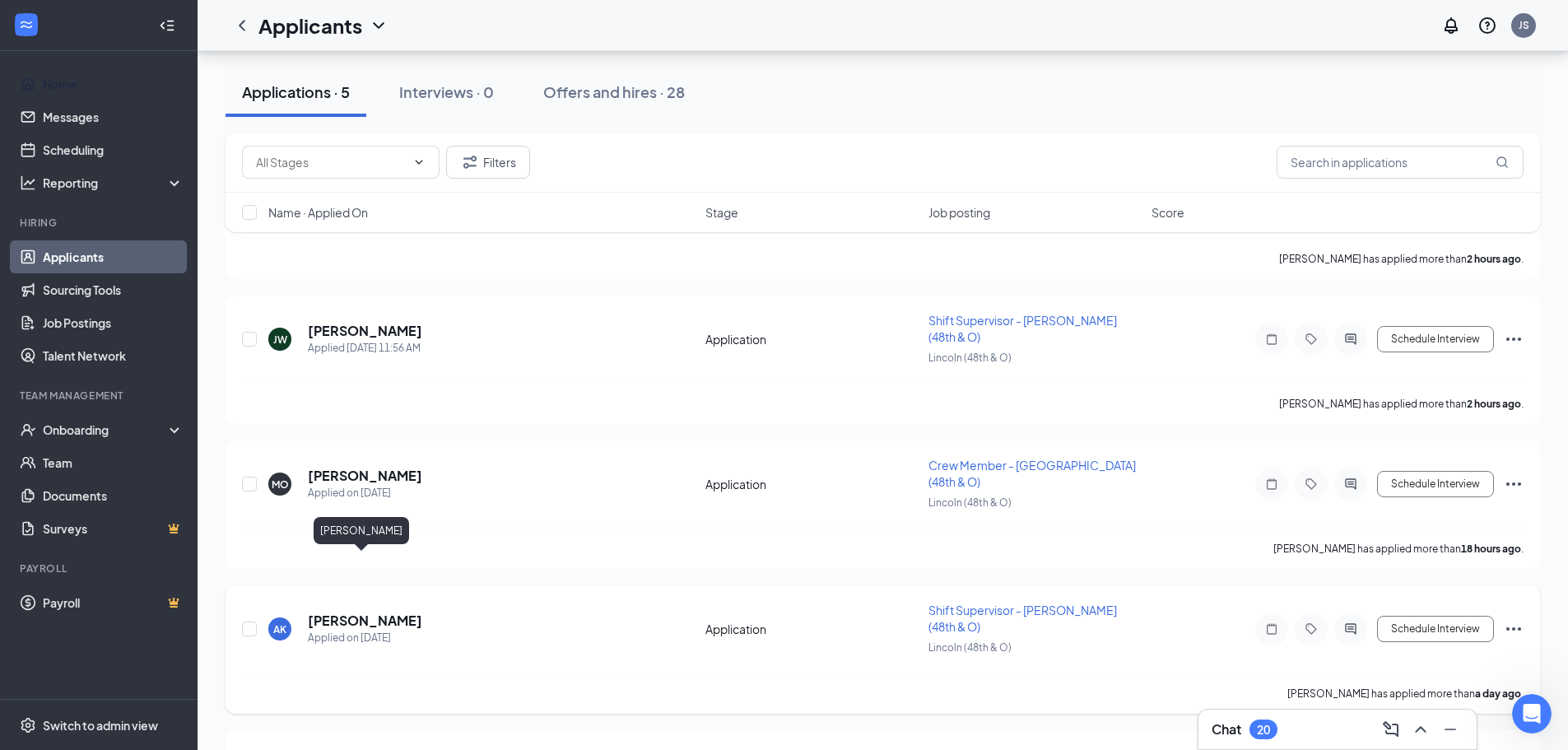
click at [371, 612] on h5 "[PERSON_NAME]" at bounding box center [365, 620] width 114 height 18
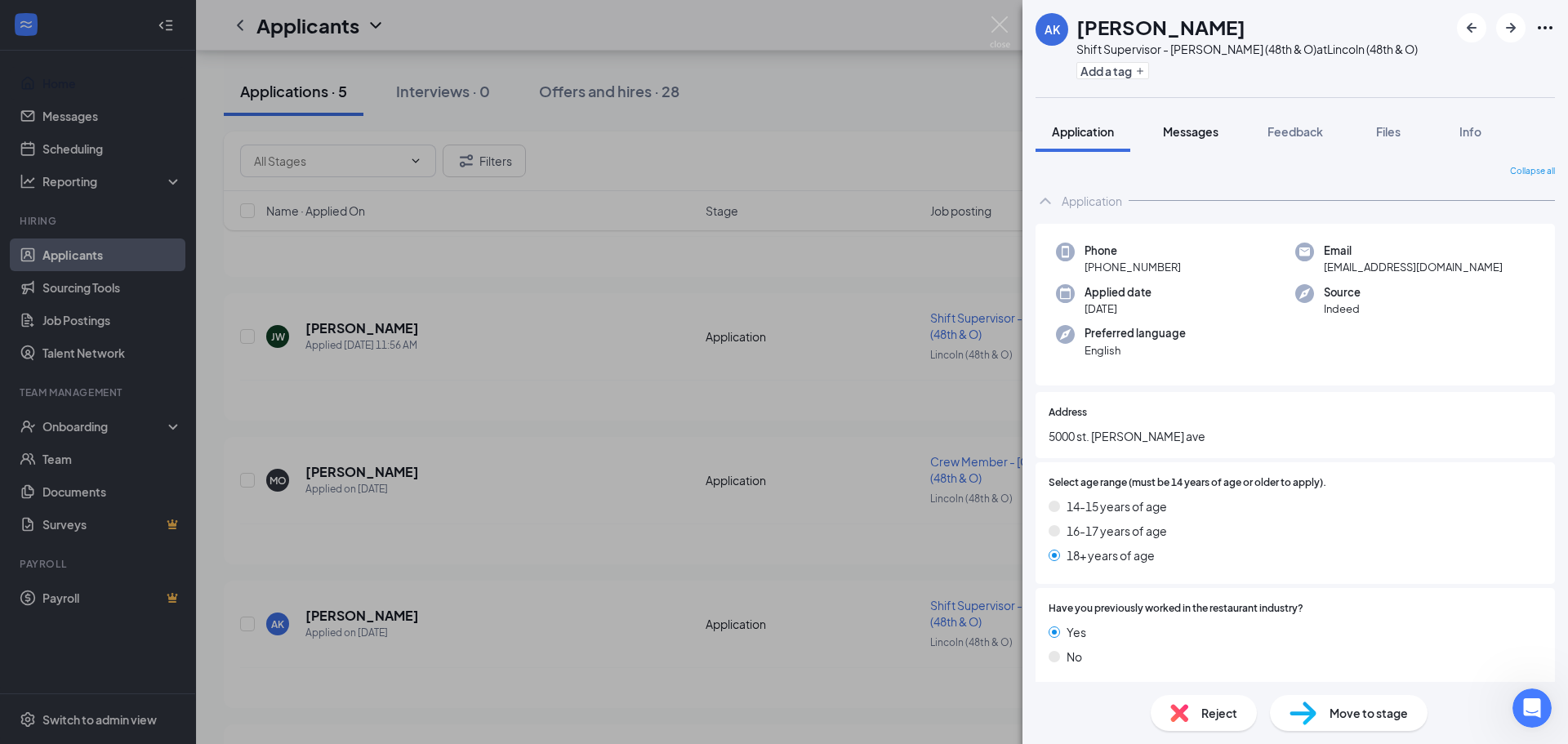
click at [1195, 129] on span "Messages" at bounding box center [1190, 131] width 56 height 15
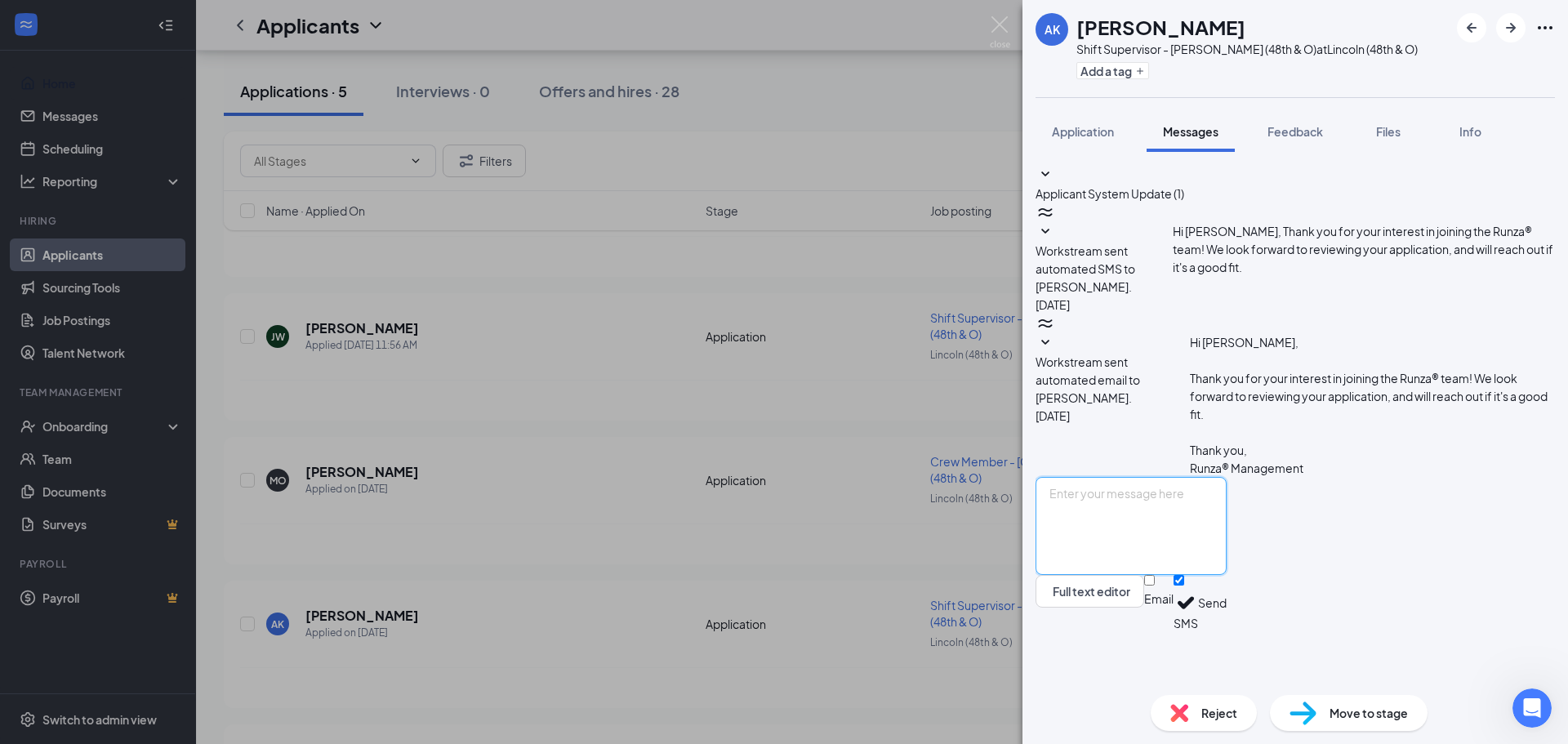
click at [1148, 562] on textarea at bounding box center [1131, 525] width 191 height 98
type textarea "Hi [PERSON_NAME], this is [PERSON_NAME] from the Runza on 48th and O st. I was …"
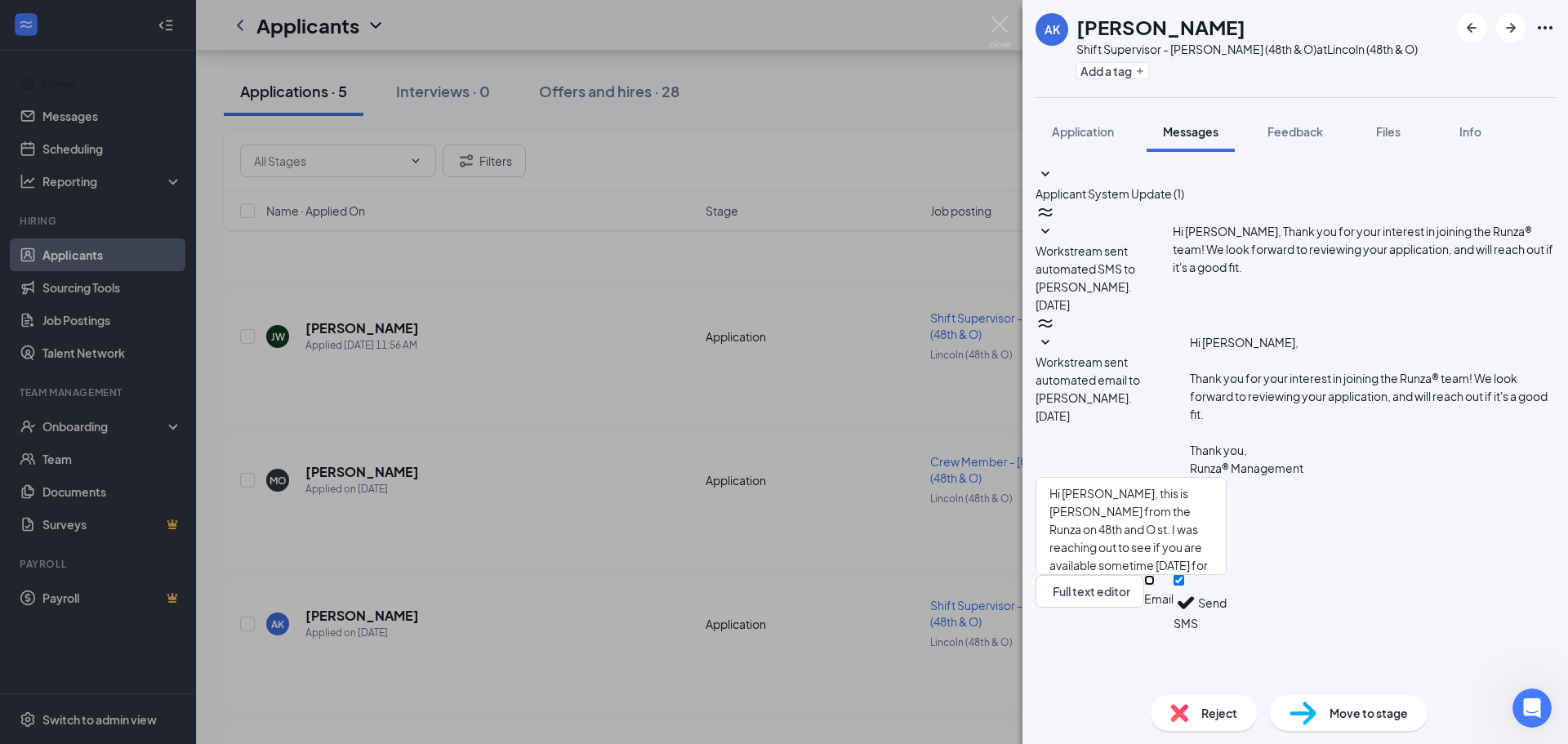
click at [1155, 585] on input "Email" at bounding box center [1149, 580] width 10 height 10
checkbox input "true"
click at [1227, 636] on button "Send" at bounding box center [1211, 605] width 28 height 61
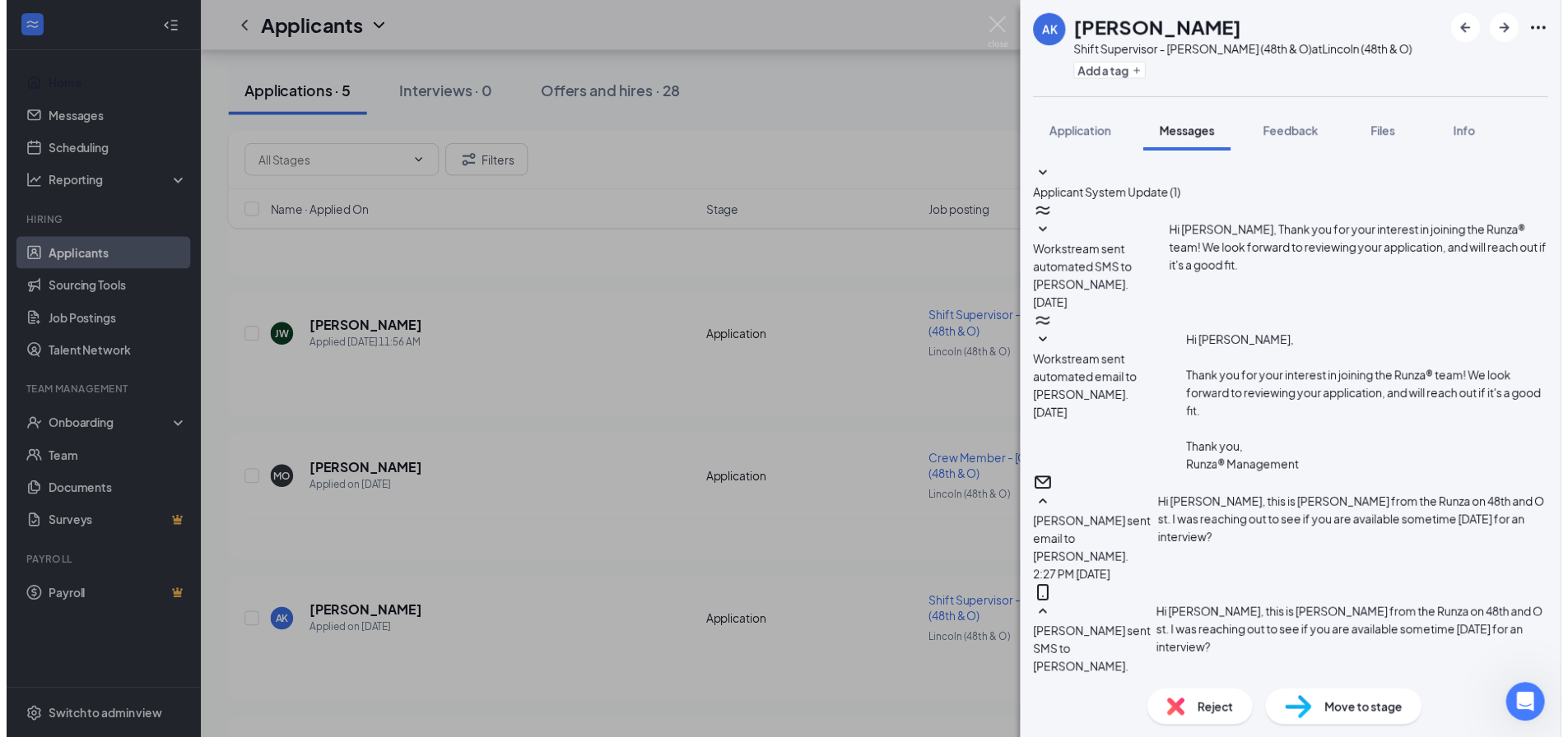
scroll to position [133, 0]
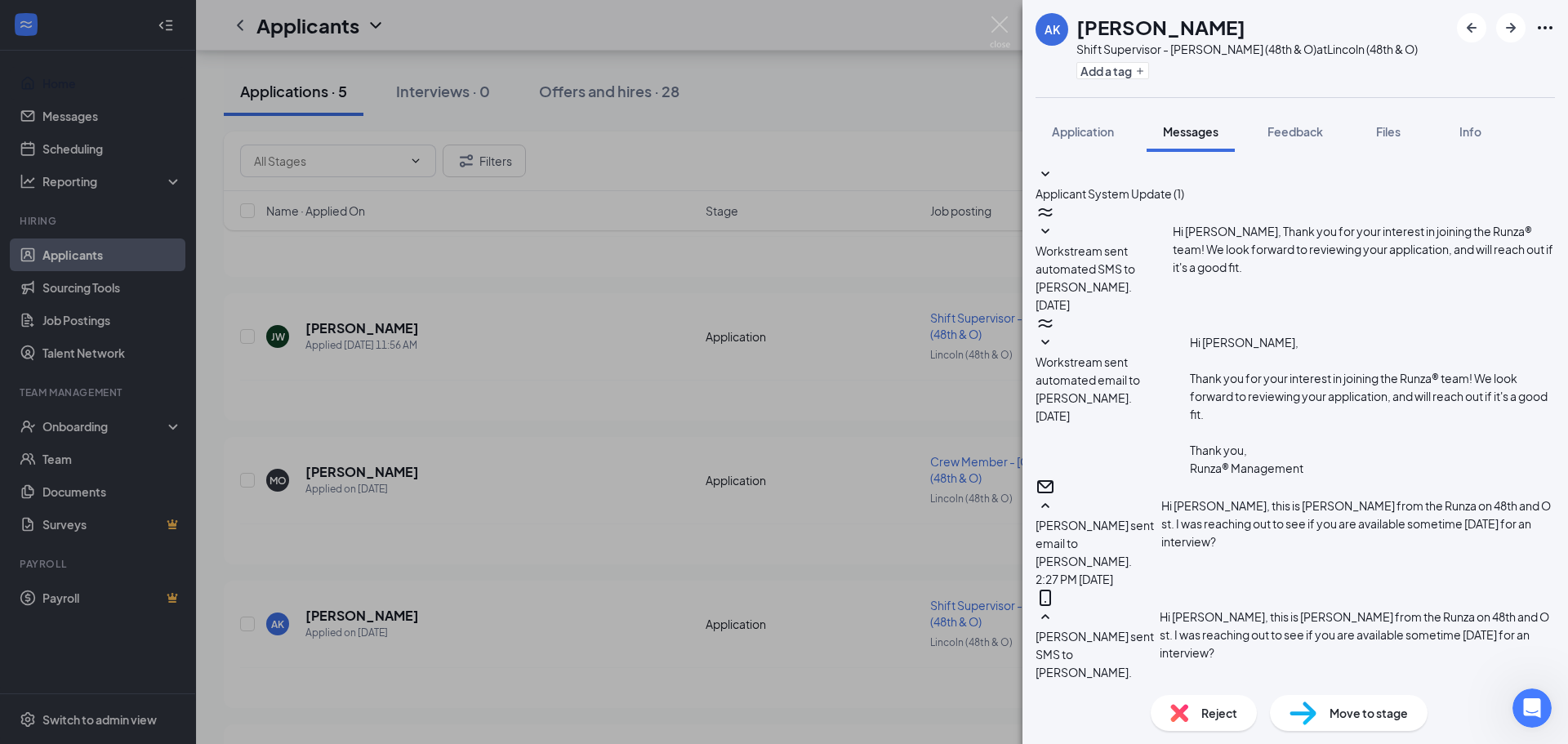
click at [790, 454] on div "AK [PERSON_NAME] Shift Supervisor - [PERSON_NAME] (48th & O) at Lincoln (48th &…" at bounding box center [784, 372] width 1568 height 744
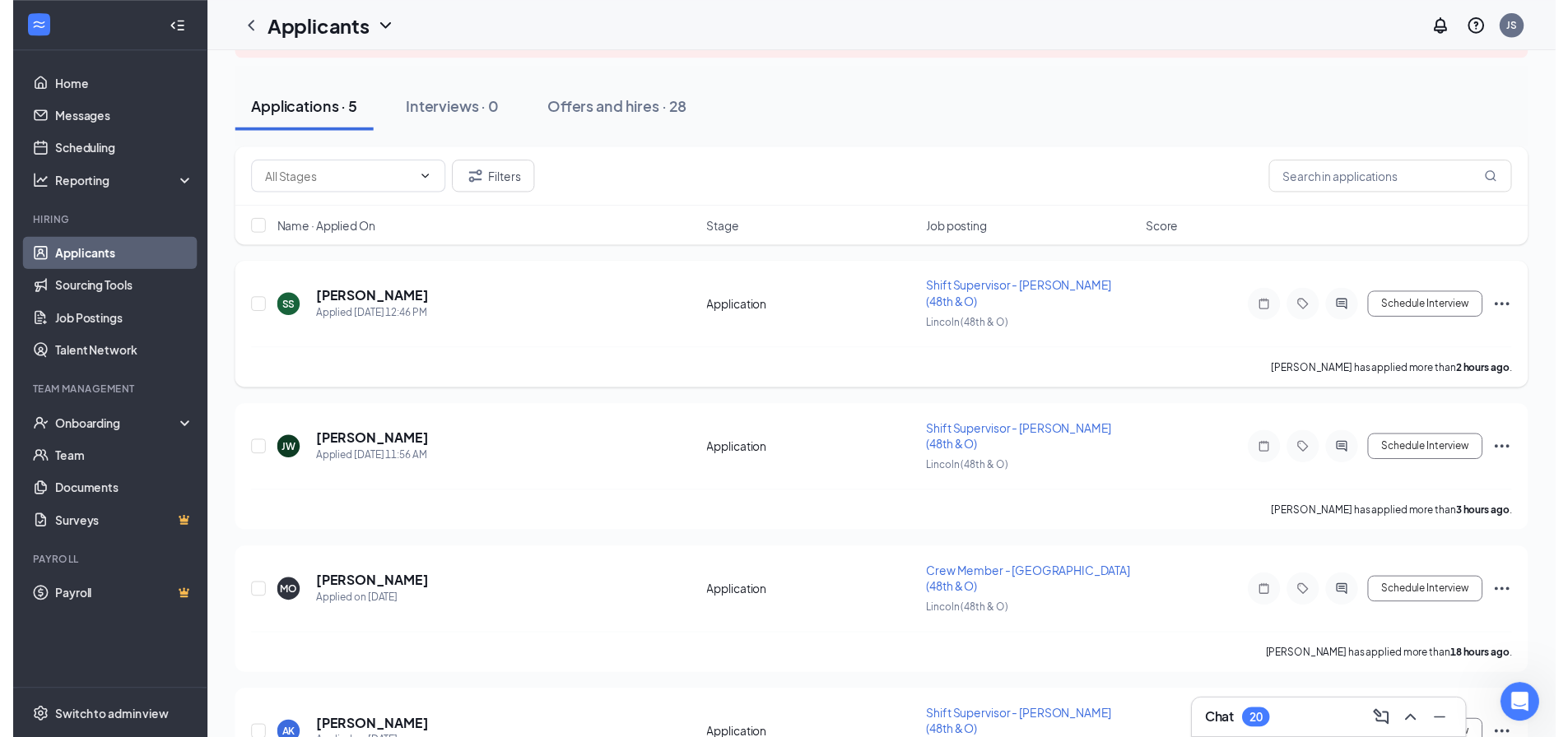
scroll to position [293, 0]
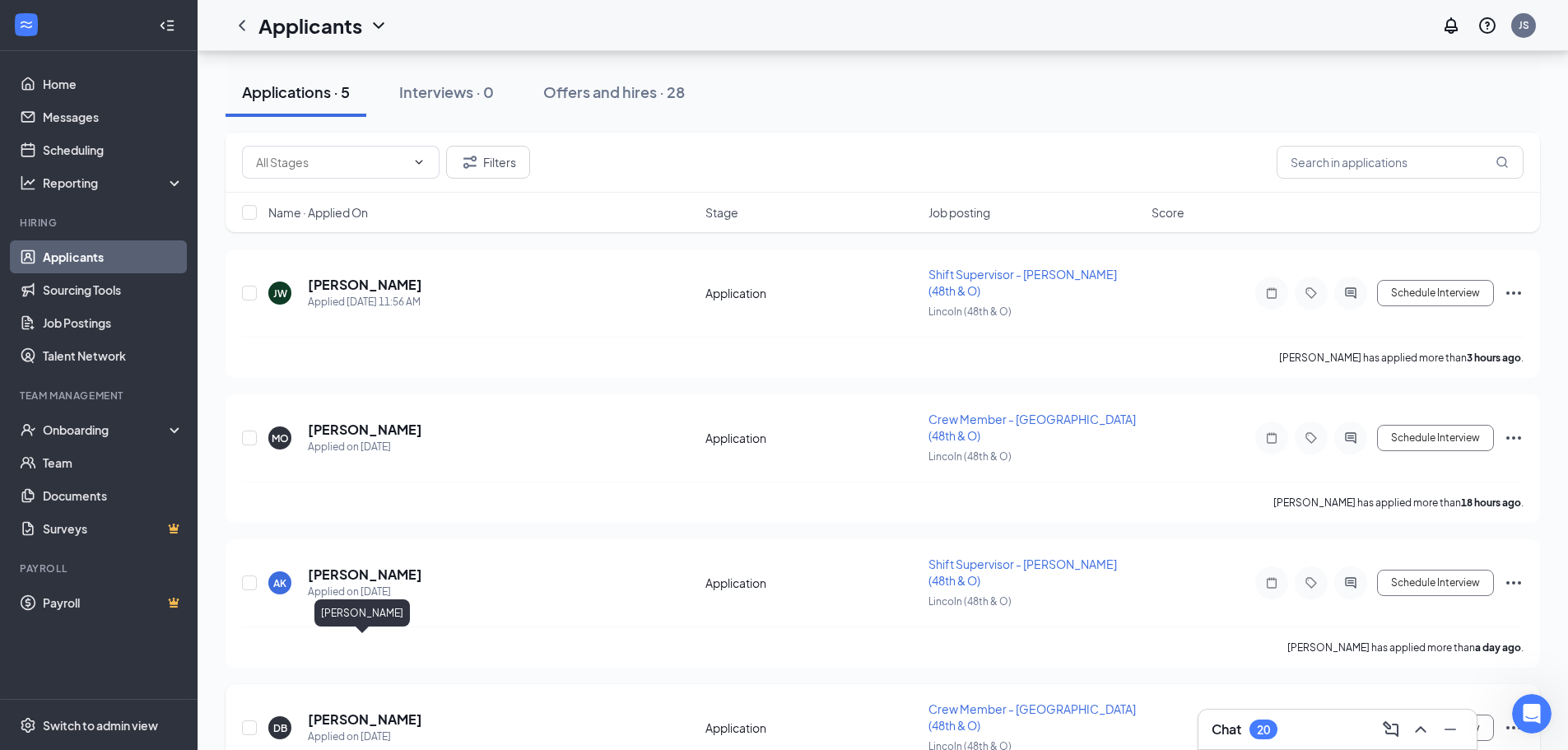
click at [371, 710] on h5 "[PERSON_NAME]" at bounding box center [365, 719] width 114 height 18
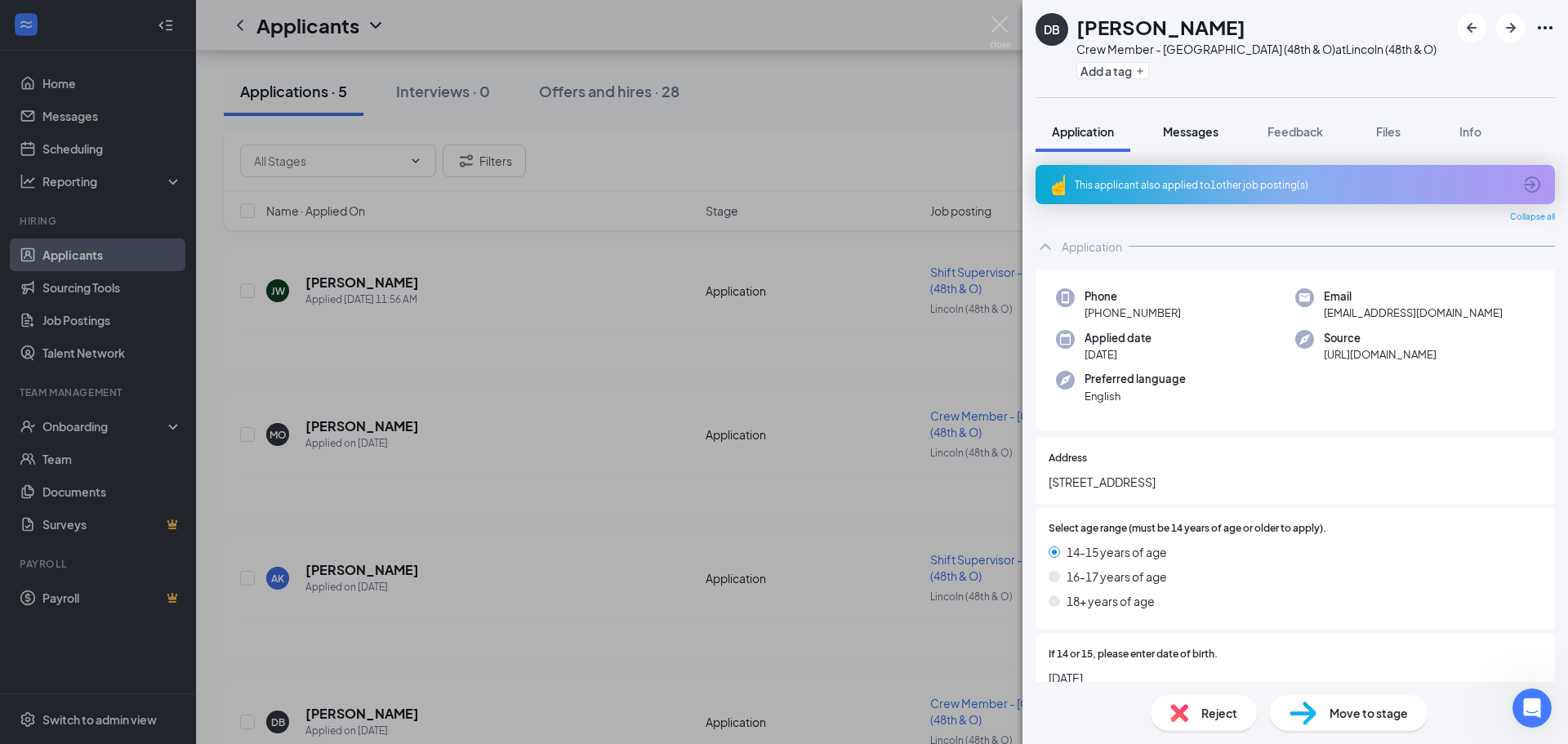
click at [1202, 123] on div "Messages" at bounding box center [1190, 131] width 56 height 16
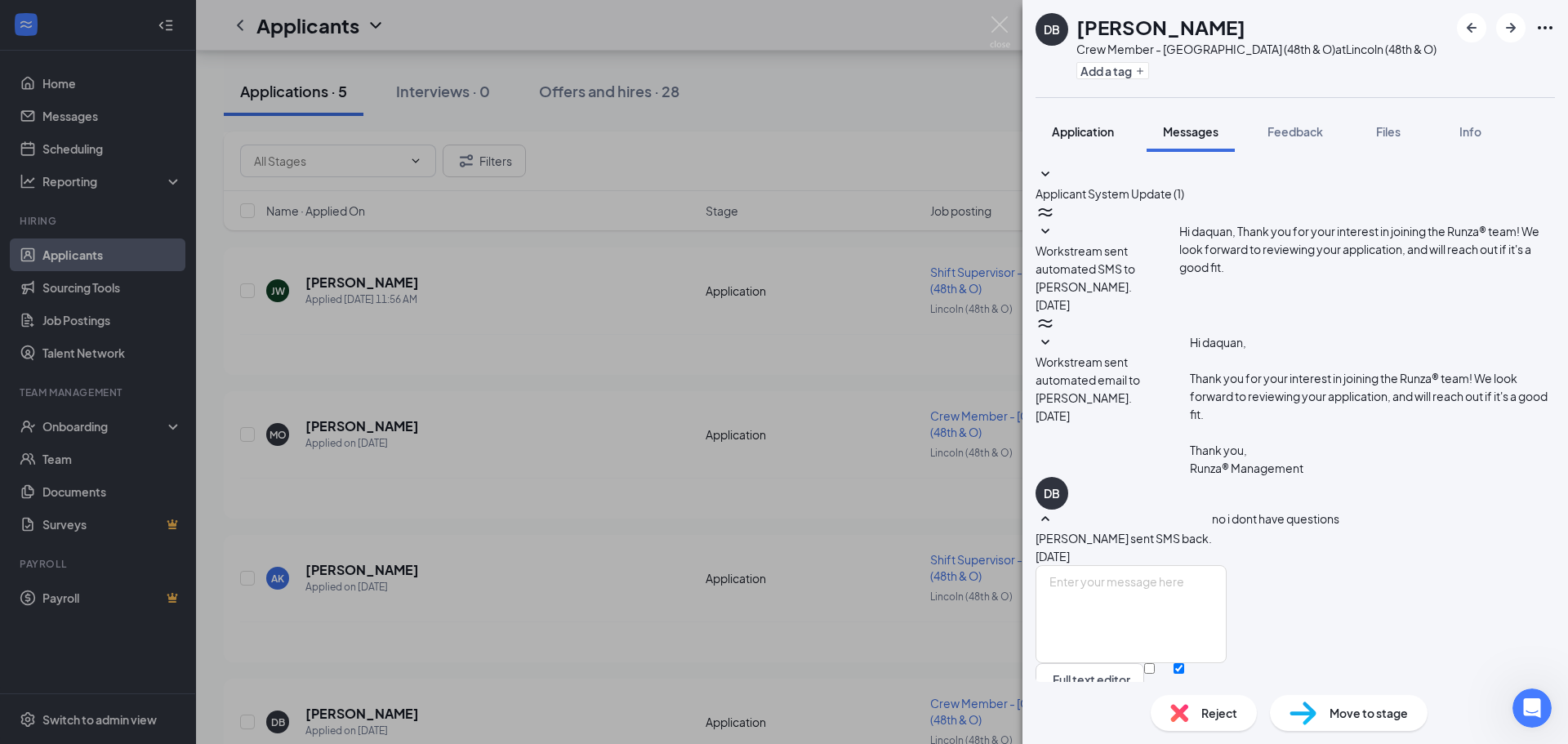
click at [1114, 141] on button "Application" at bounding box center [1083, 132] width 94 height 41
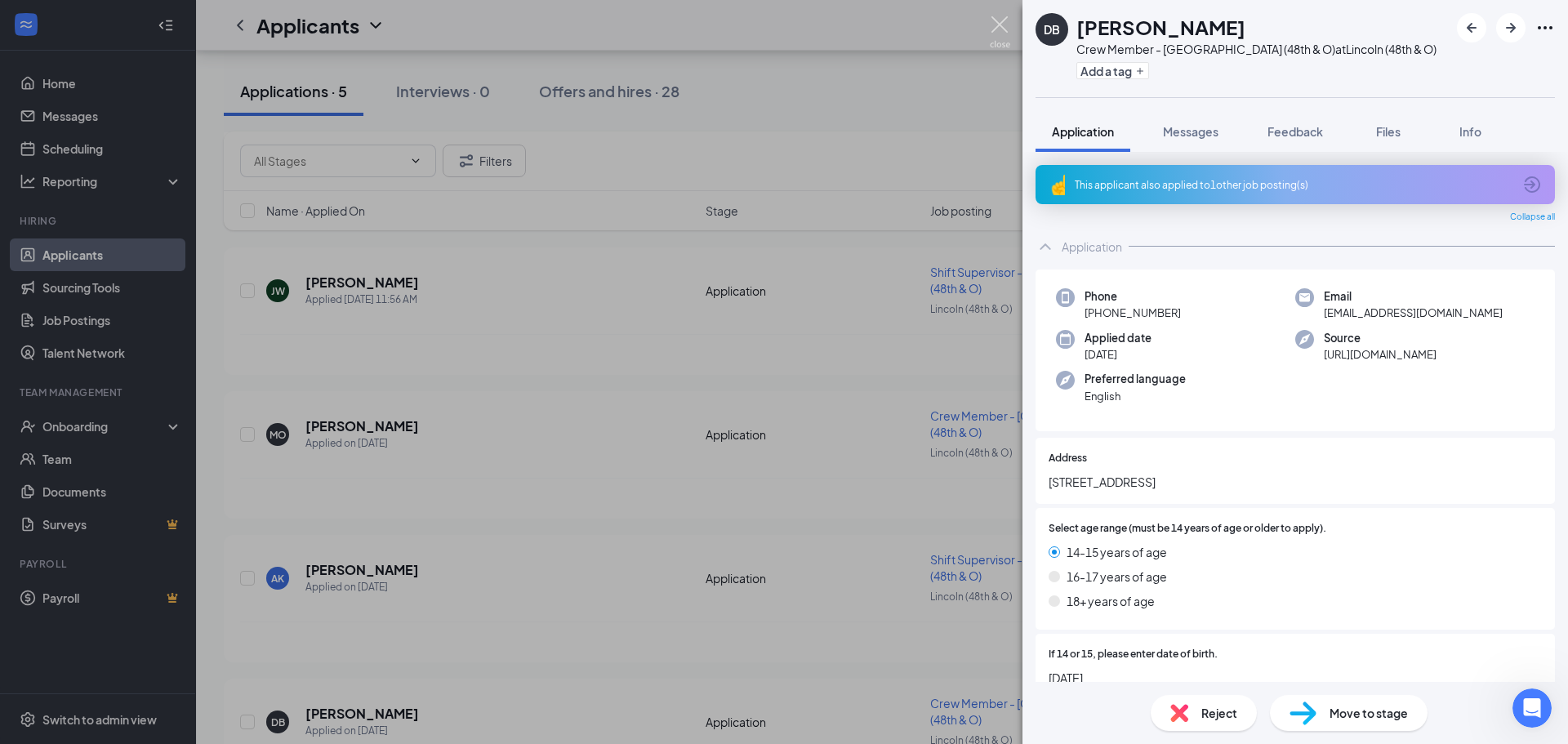
click at [1000, 20] on img at bounding box center [1000, 32] width 21 height 32
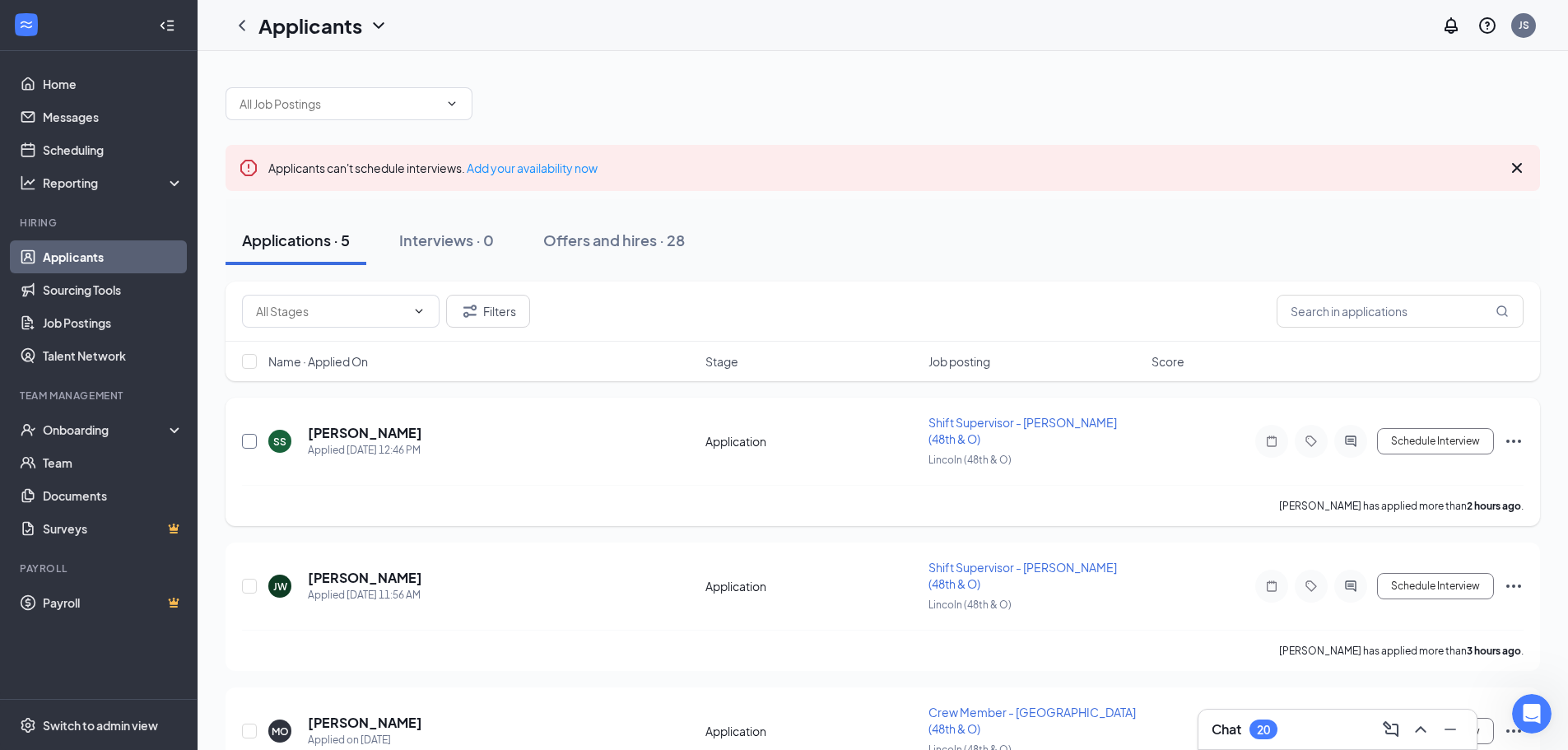
click at [247, 434] on input "checkbox" at bounding box center [249, 441] width 15 height 15
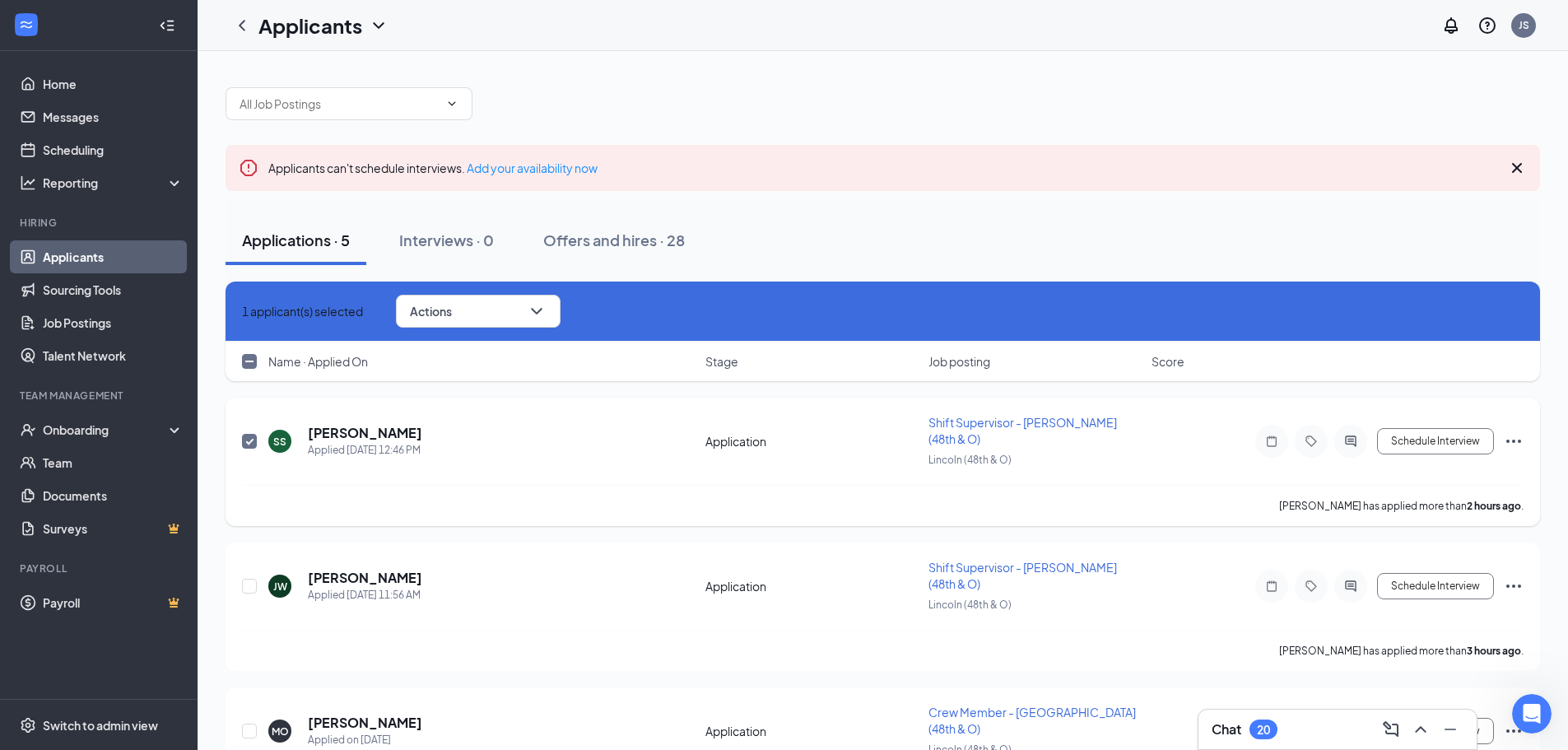
click at [248, 434] on input "checkbox" at bounding box center [249, 441] width 15 height 15
checkbox input "false"
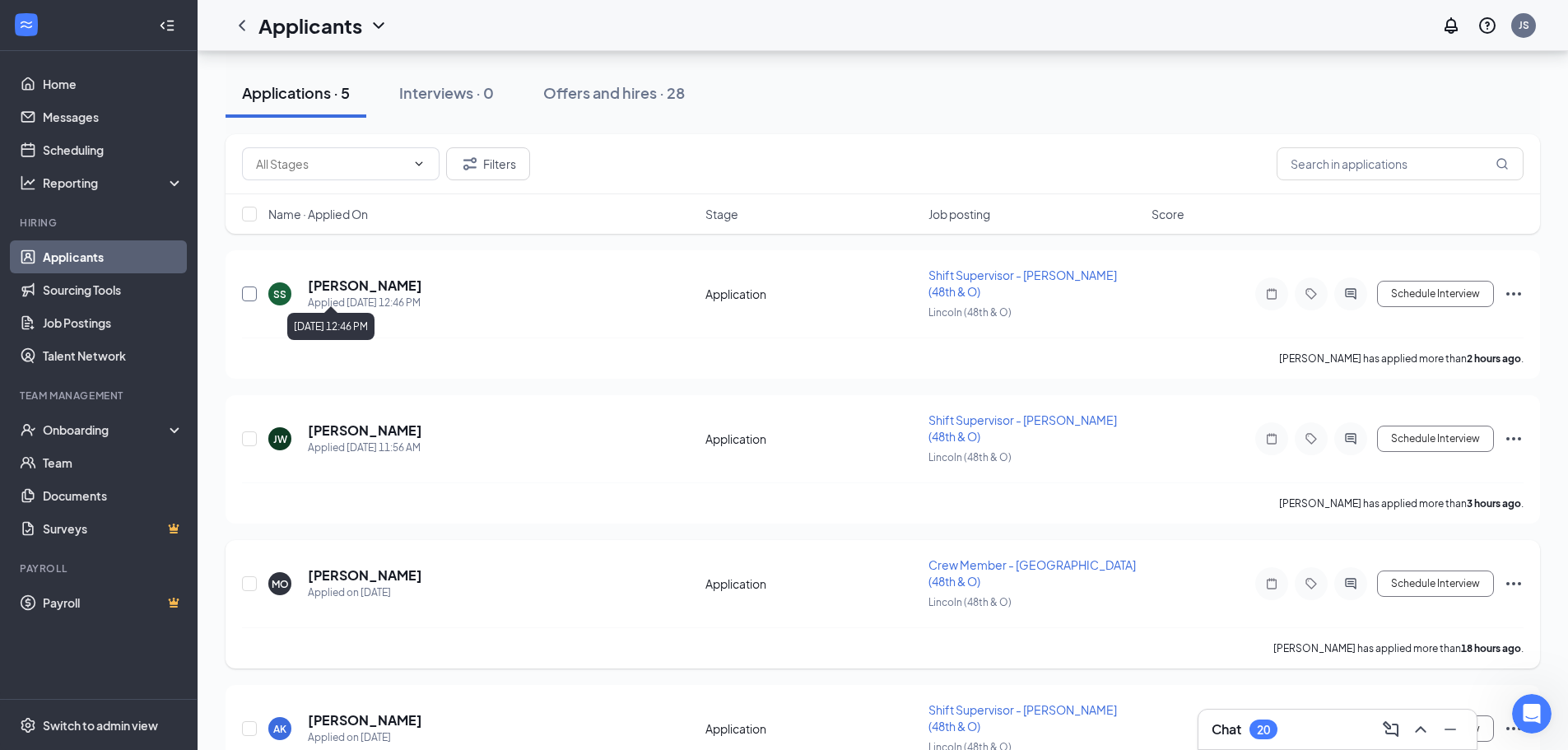
scroll to position [293, 0]
click at [248, 720] on input "checkbox" at bounding box center [249, 727] width 15 height 15
checkbox input "true"
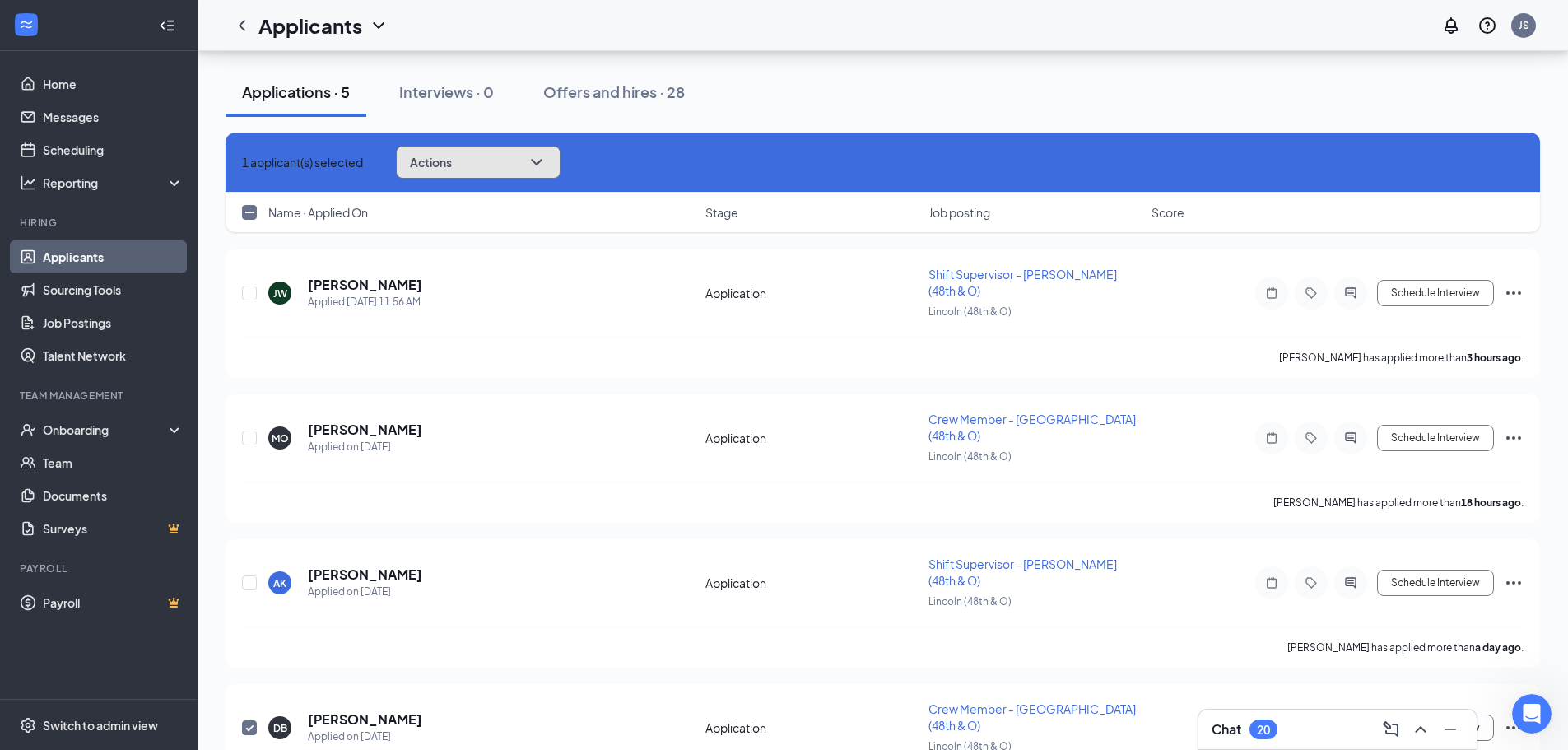
click at [533, 150] on button "Actions" at bounding box center [478, 162] width 164 height 33
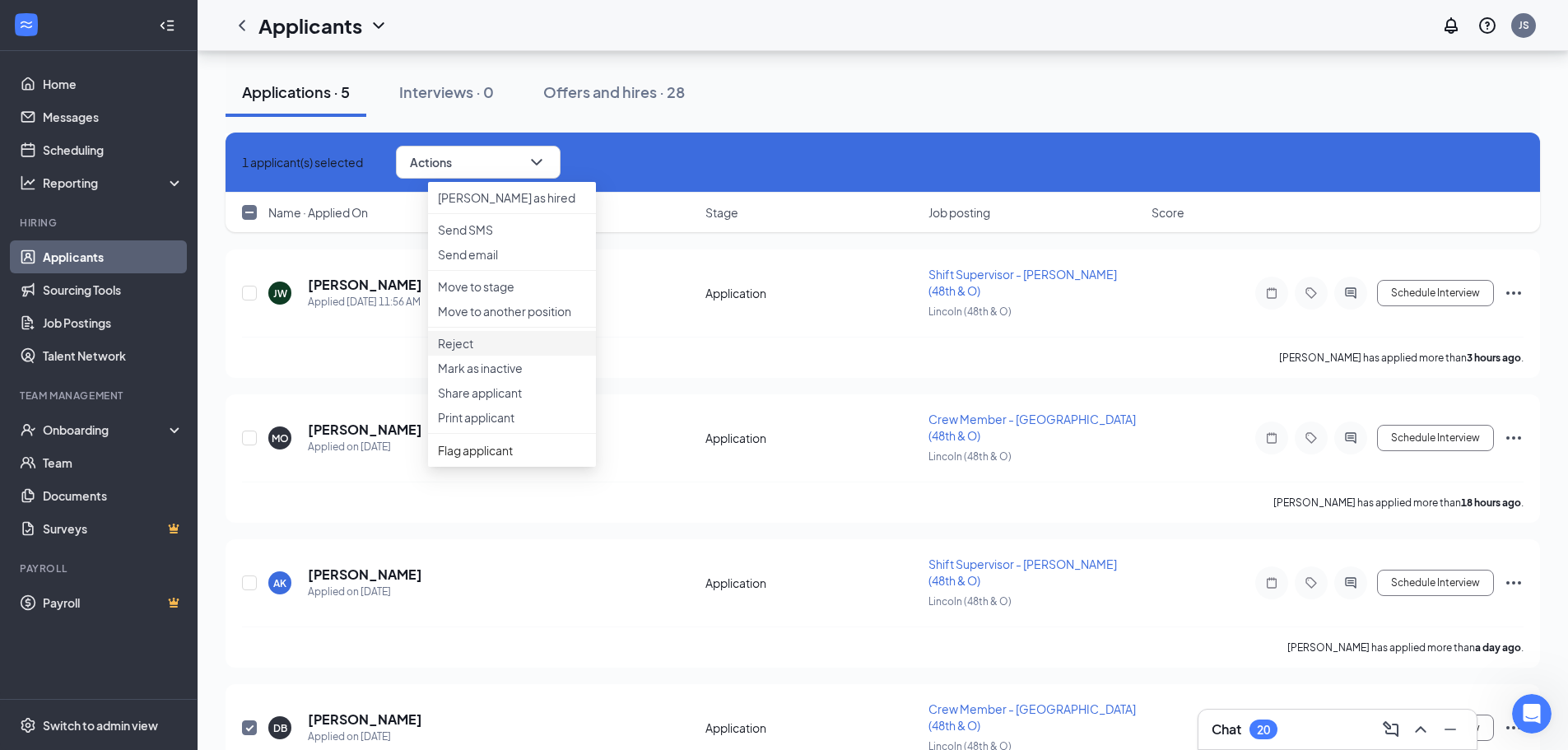
click at [512, 352] on p "Reject" at bounding box center [512, 343] width 148 height 16
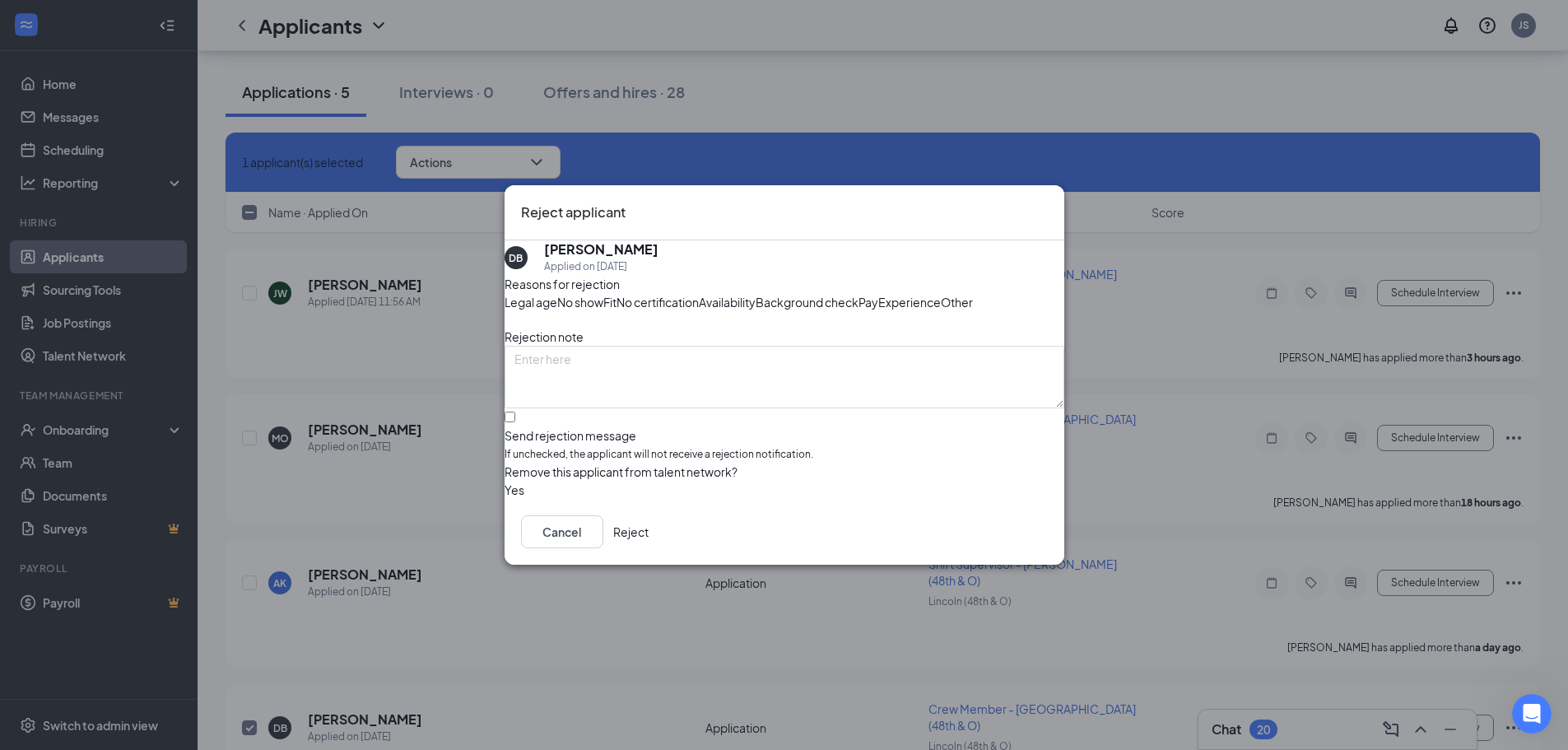
click at [649, 548] on button "Reject" at bounding box center [631, 531] width 35 height 33
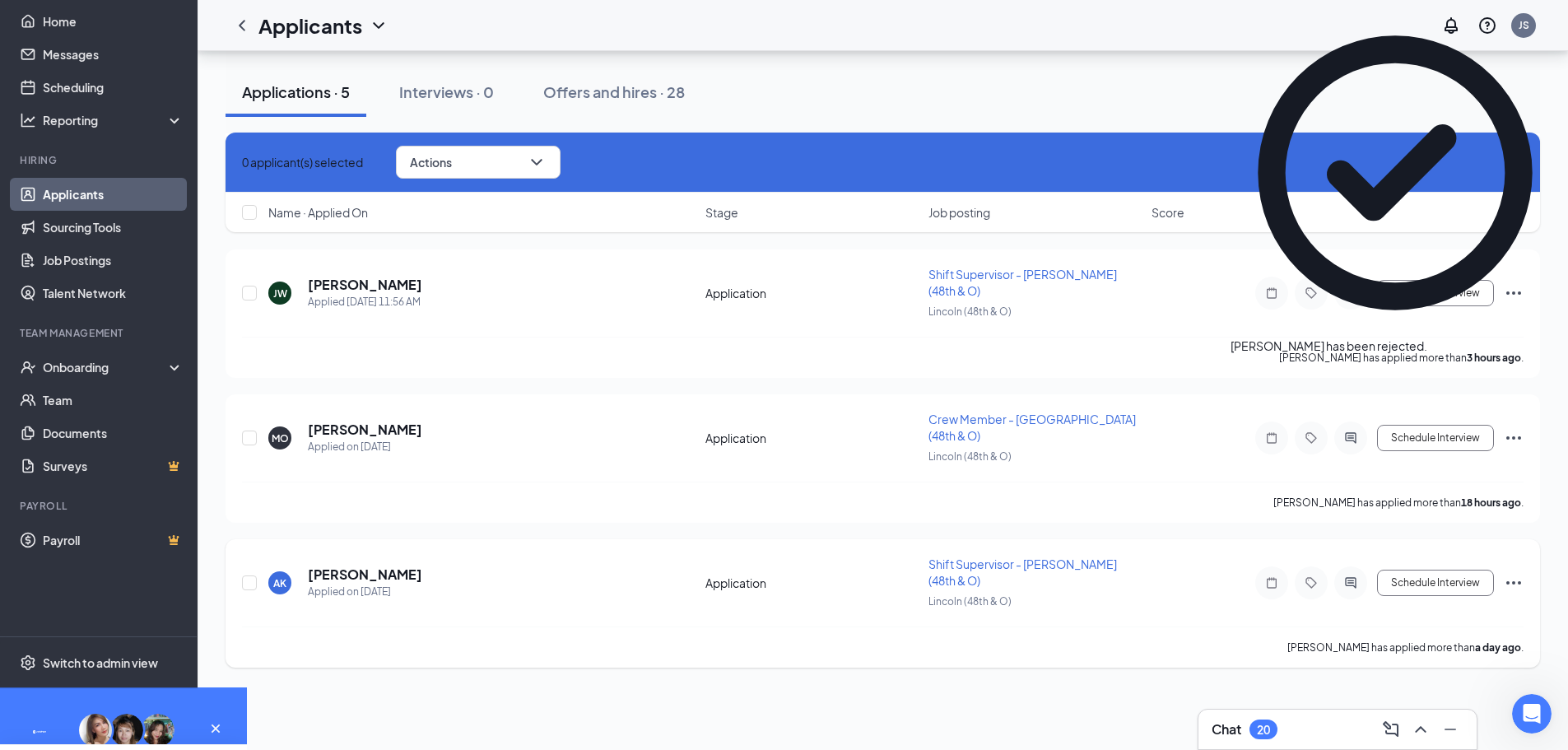
scroll to position [164, 0]
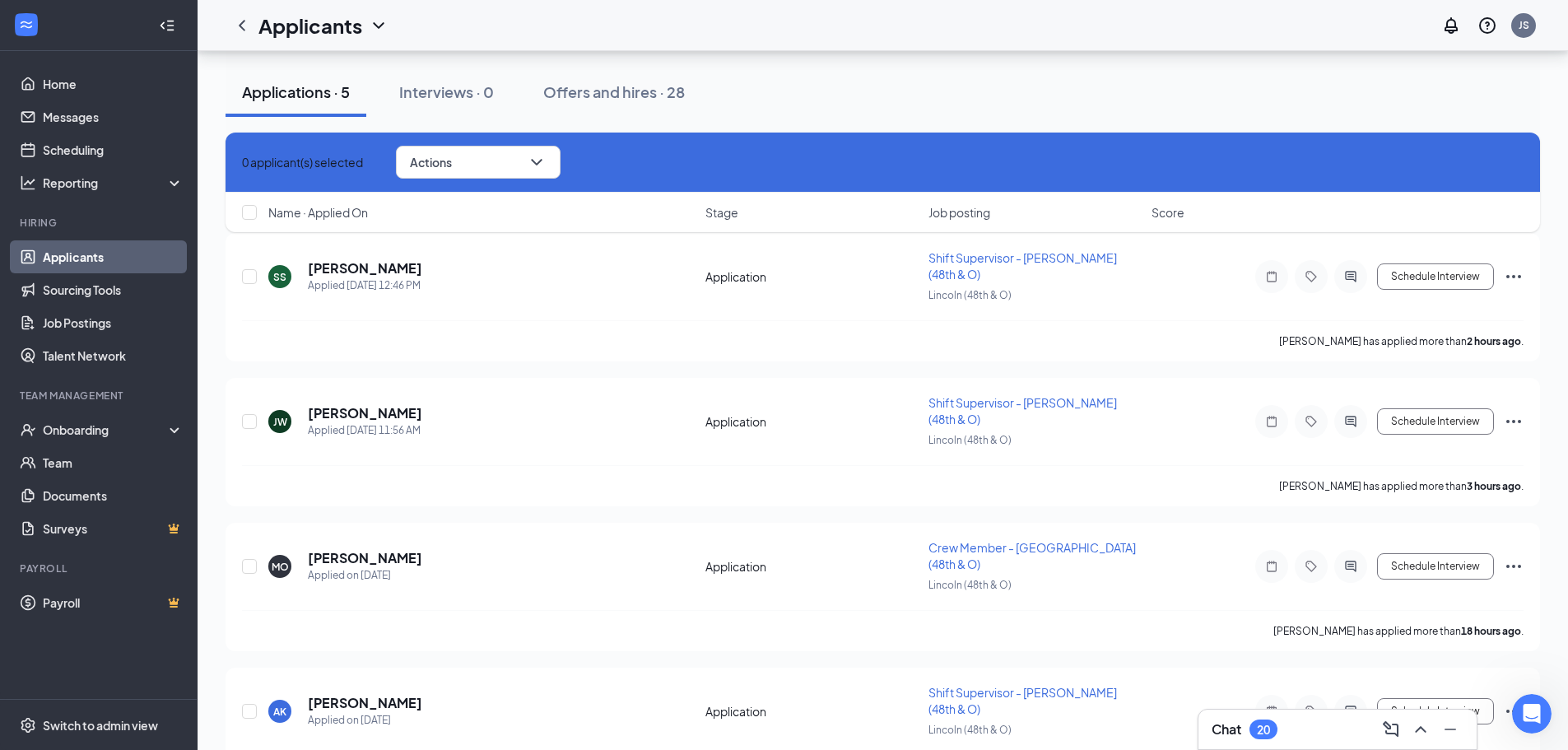
click at [1298, 740] on div "Chat 20" at bounding box center [1337, 729] width 252 height 26
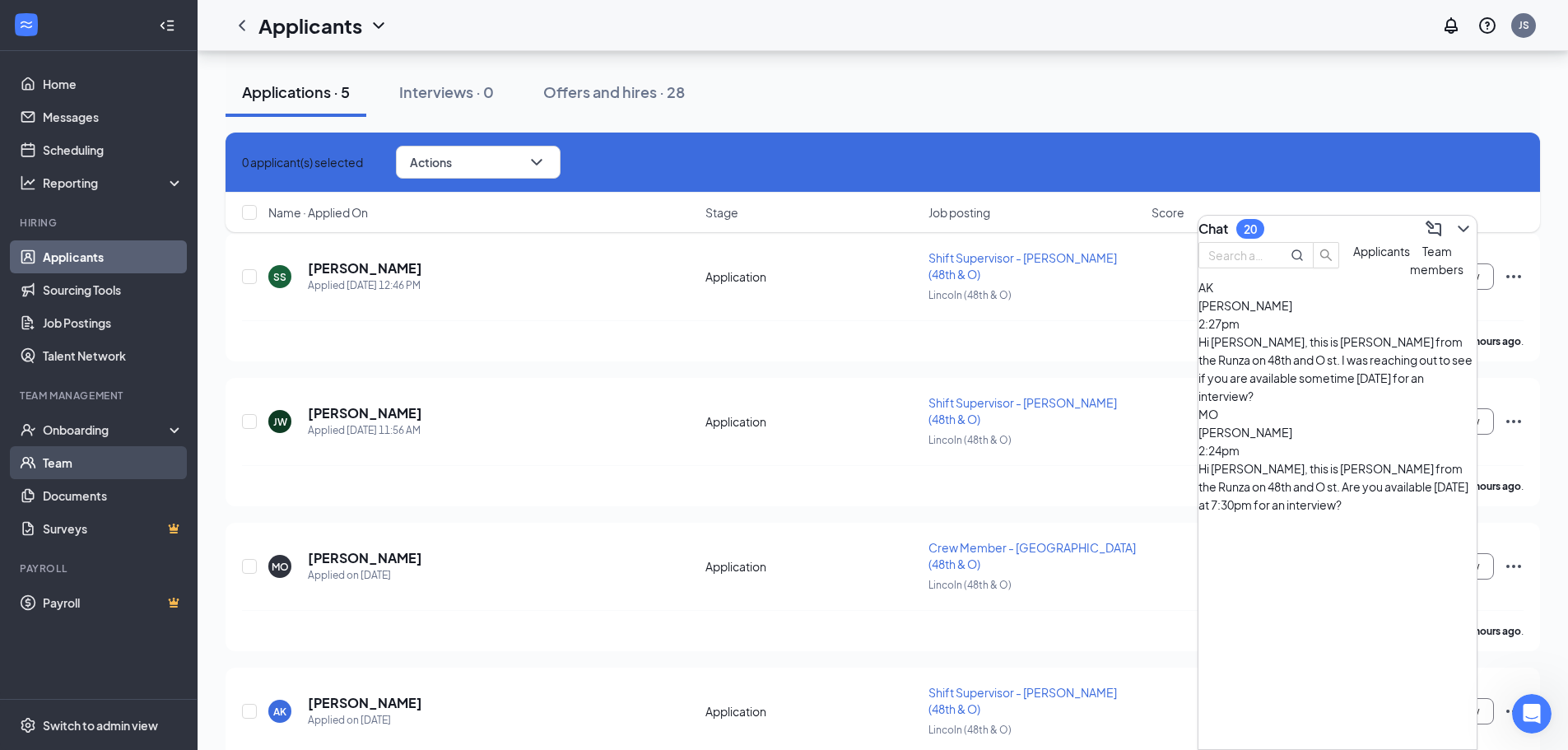
click at [72, 467] on link "Team" at bounding box center [113, 462] width 141 height 33
